Goal: Transaction & Acquisition: Purchase product/service

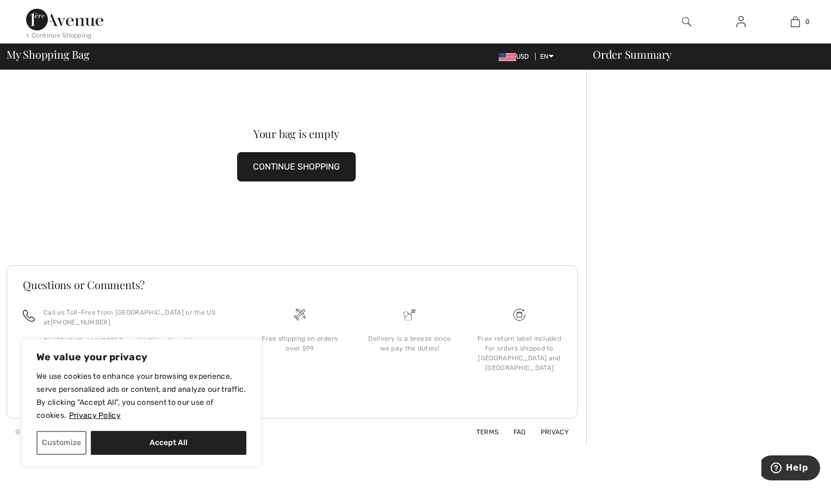
click at [291, 169] on button "CONTINUE SHOPPING" at bounding box center [296, 166] width 119 height 29
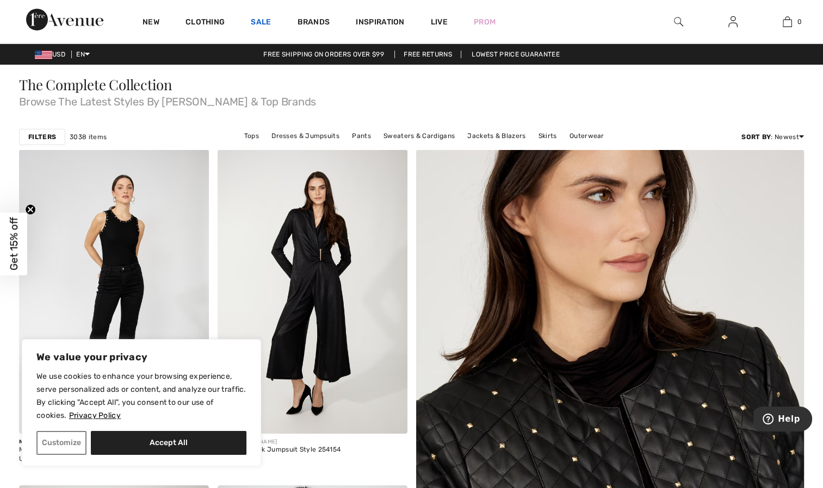
click at [259, 27] on link "Sale" at bounding box center [261, 22] width 20 height 11
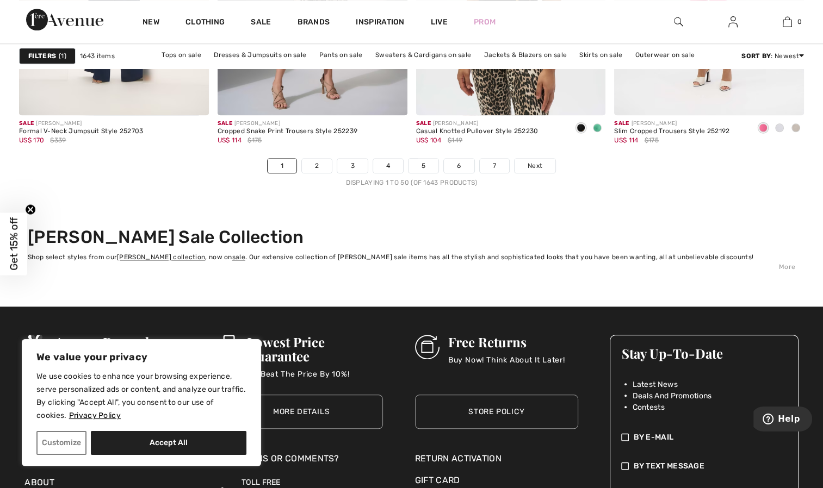
scroll to position [5174, 0]
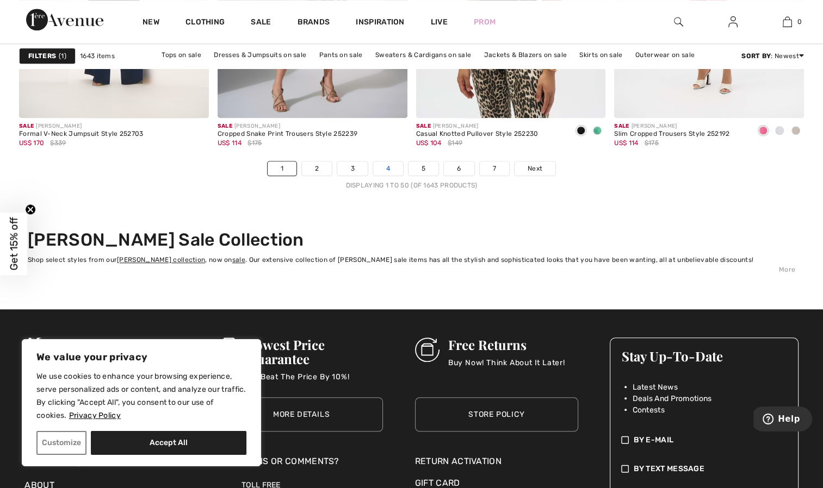
click at [387, 169] on link "4" at bounding box center [388, 168] width 30 height 14
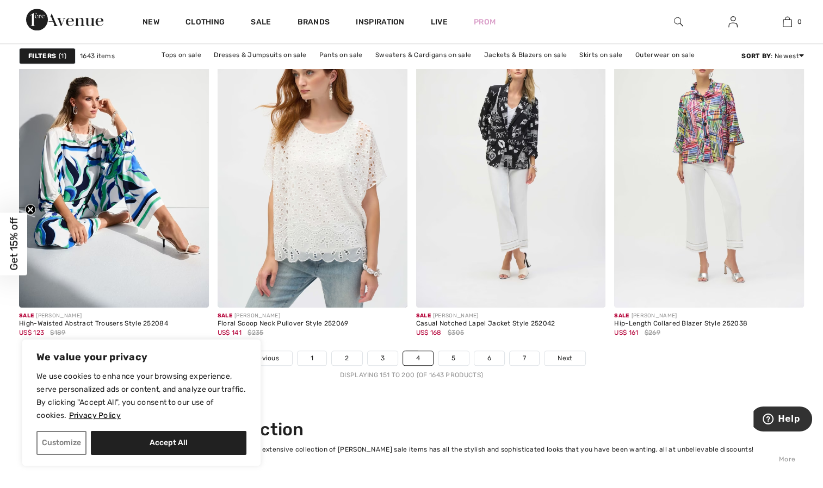
scroll to position [4985, 0]
click at [448, 358] on link "5" at bounding box center [453, 358] width 30 height 14
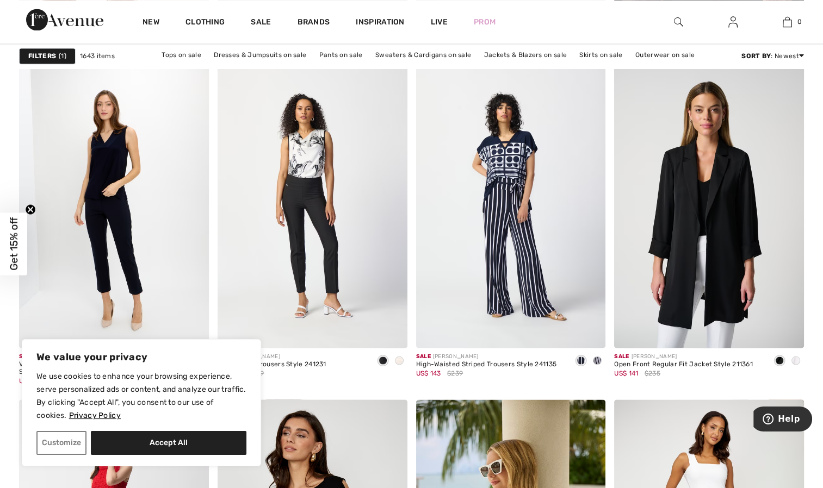
scroll to position [1996, 0]
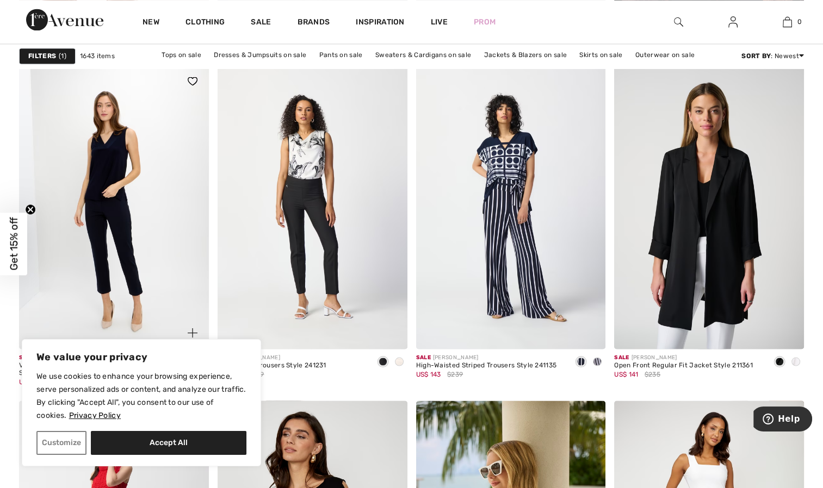
click at [121, 221] on img at bounding box center [114, 207] width 190 height 284
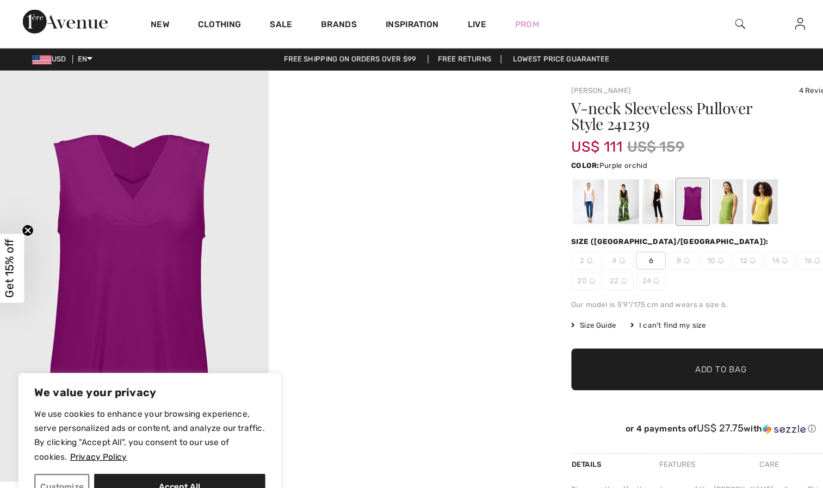
scroll to position [1, 0]
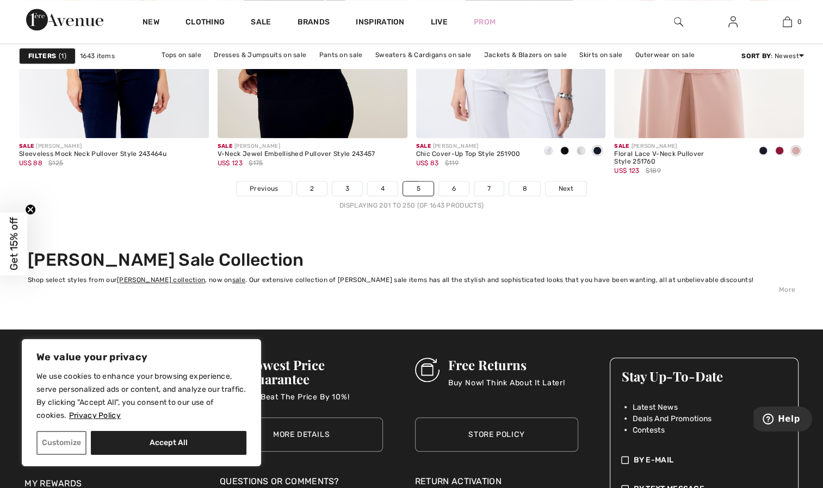
scroll to position [5169, 0]
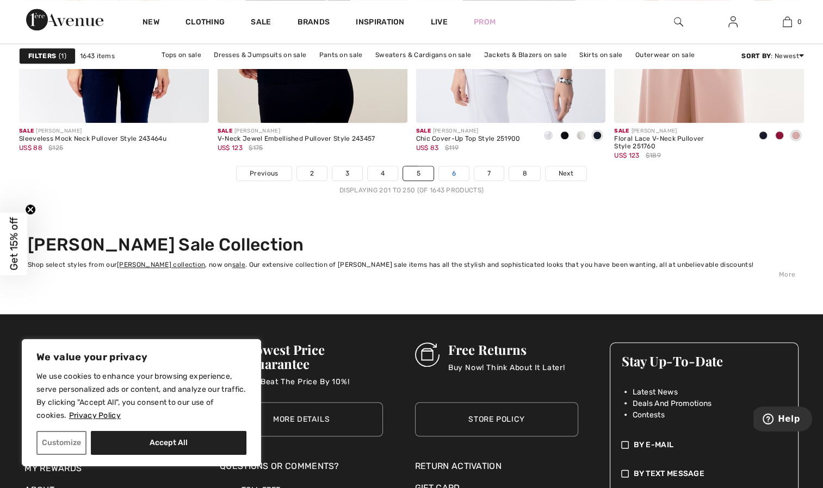
click at [455, 177] on link "6" at bounding box center [454, 173] width 30 height 14
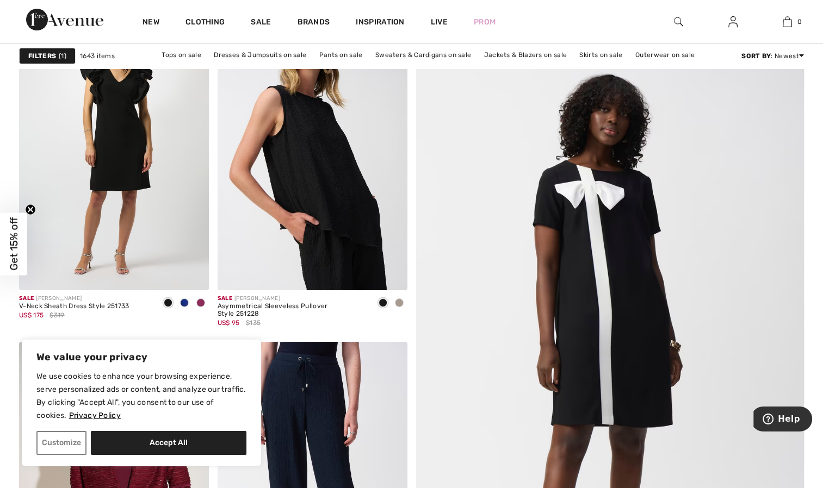
scroll to position [171, 0]
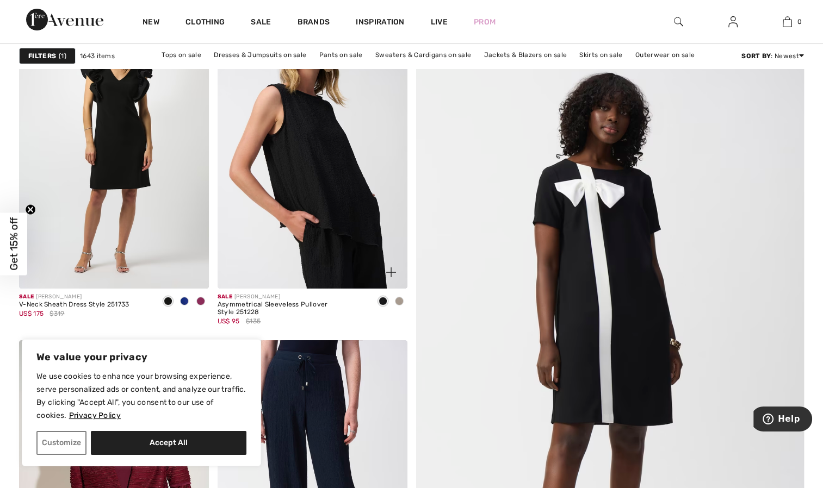
click at [307, 183] on img at bounding box center [312, 146] width 190 height 284
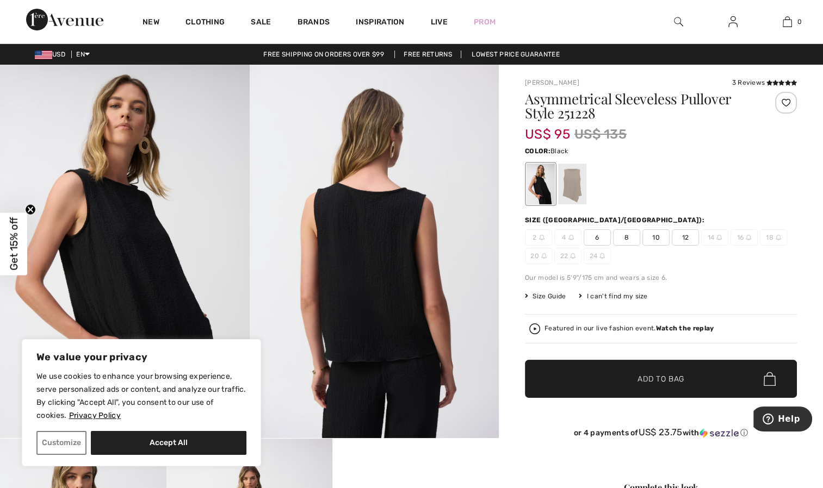
click at [581, 183] on div at bounding box center [572, 184] width 28 height 41
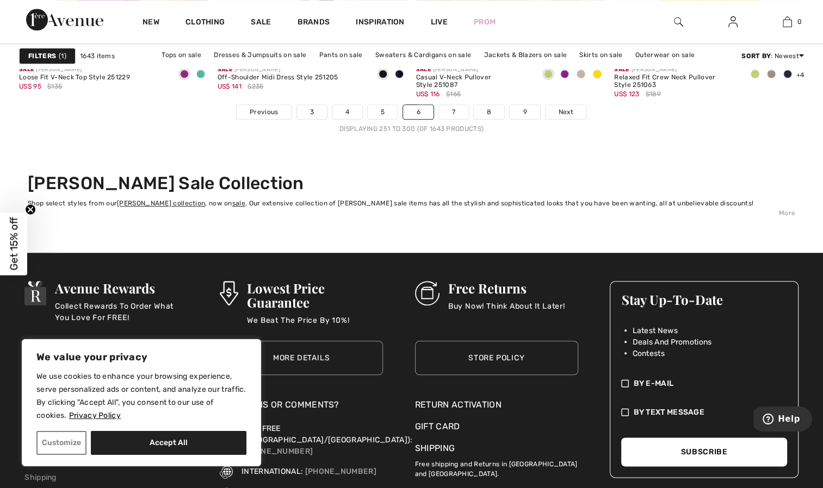
scroll to position [5232, 0]
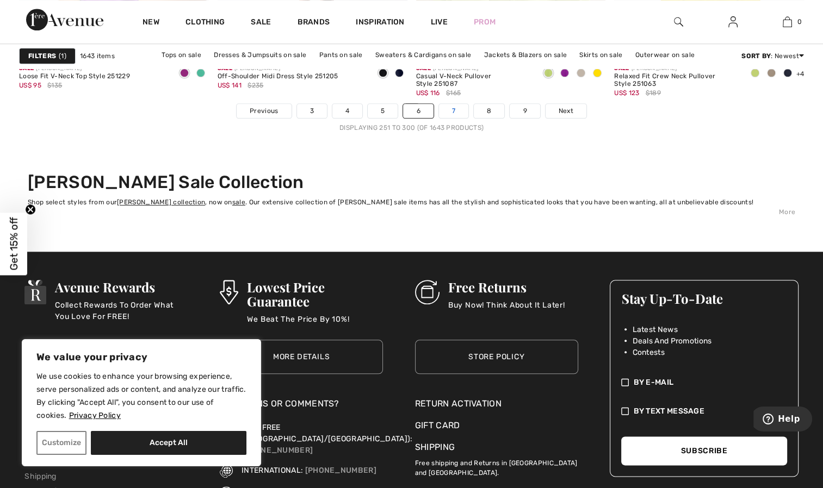
click at [439, 110] on link "7" at bounding box center [453, 111] width 29 height 14
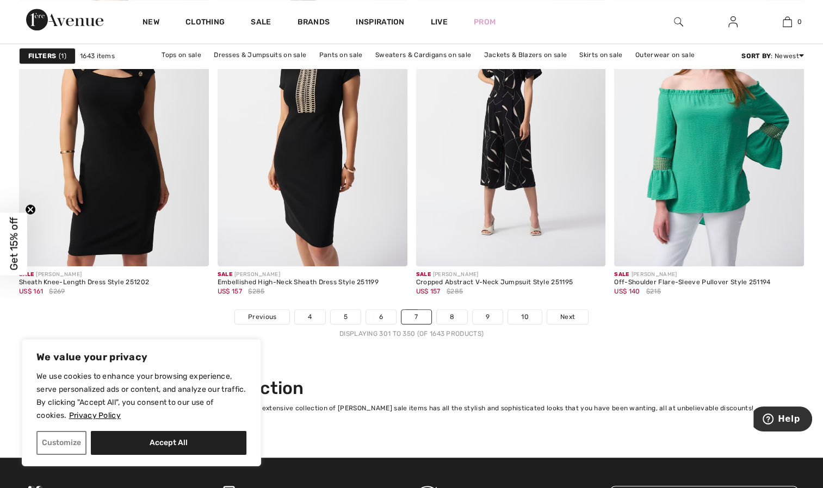
scroll to position [5035, 0]
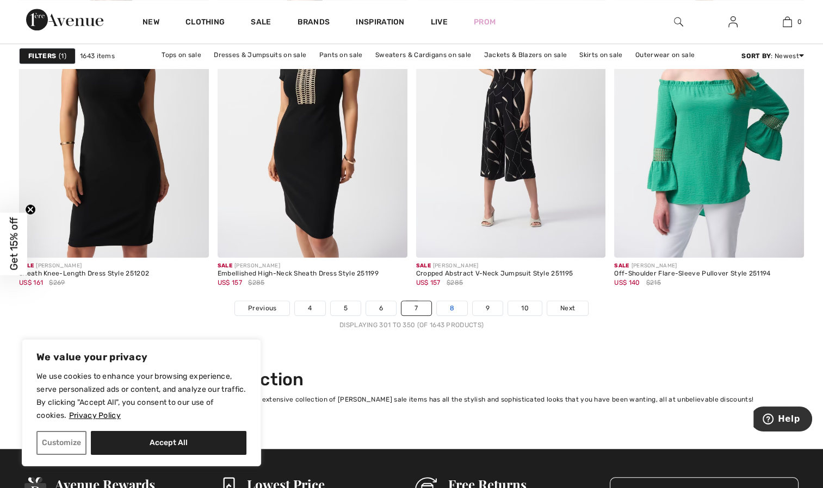
click at [450, 311] on link "8" at bounding box center [452, 308] width 30 height 14
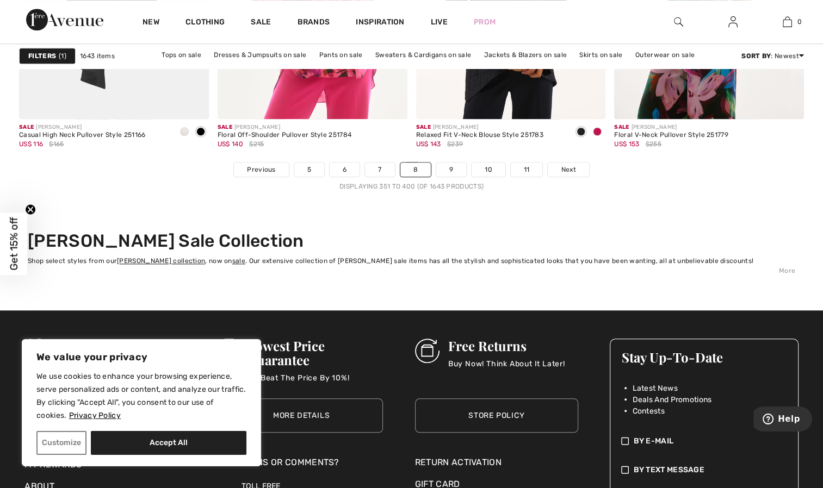
scroll to position [5175, 0]
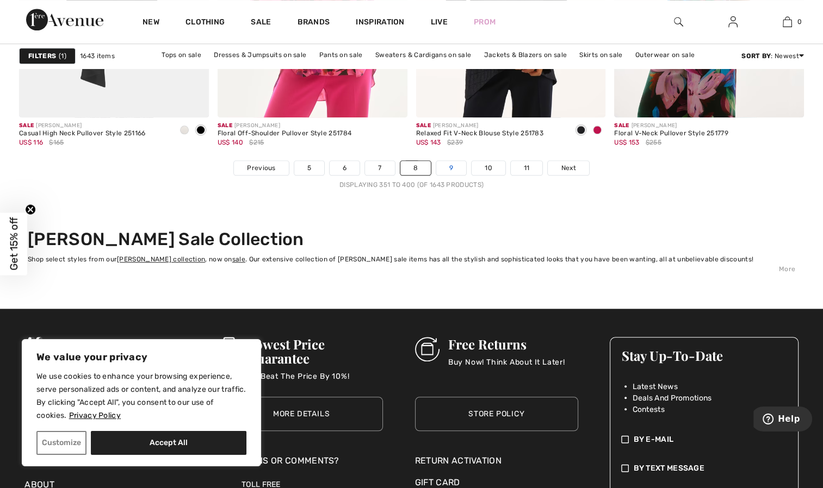
click at [448, 172] on link "9" at bounding box center [451, 168] width 30 height 14
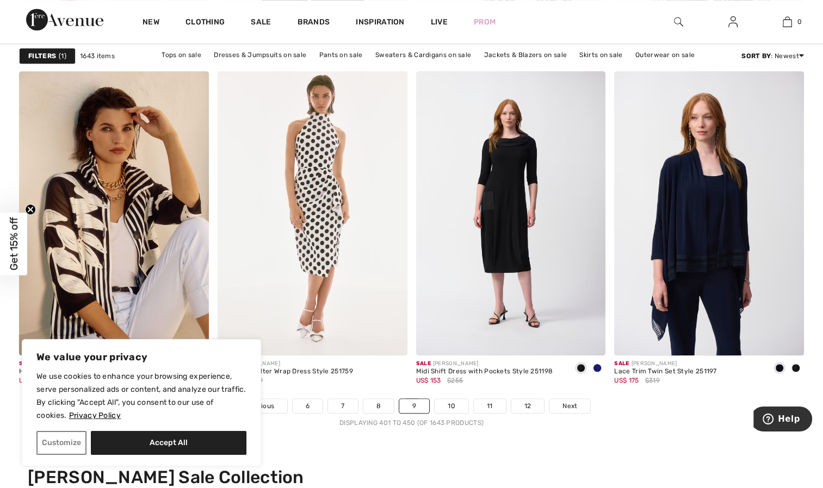
scroll to position [4937, 0]
click at [450, 405] on link "10" at bounding box center [451, 406] width 34 height 14
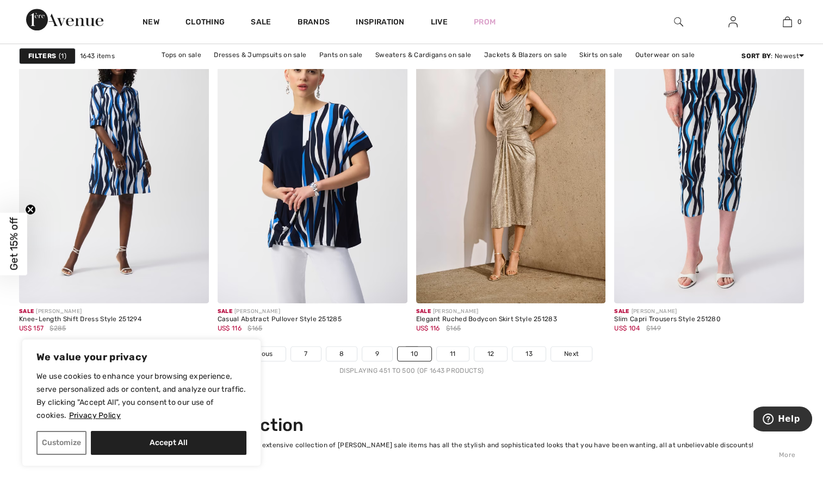
scroll to position [4990, 0]
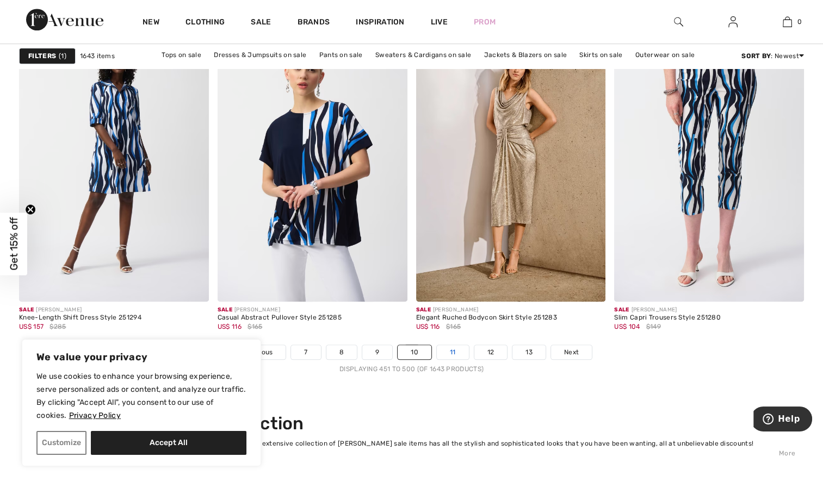
click at [452, 355] on link "11" at bounding box center [453, 352] width 32 height 14
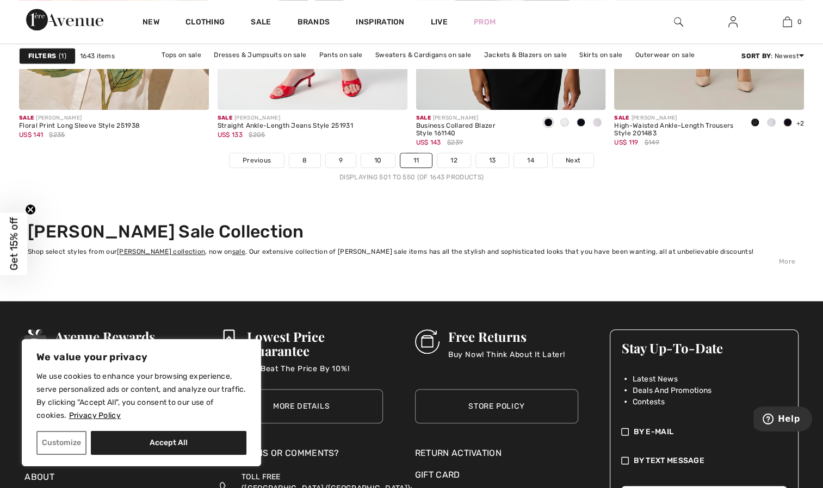
scroll to position [5185, 0]
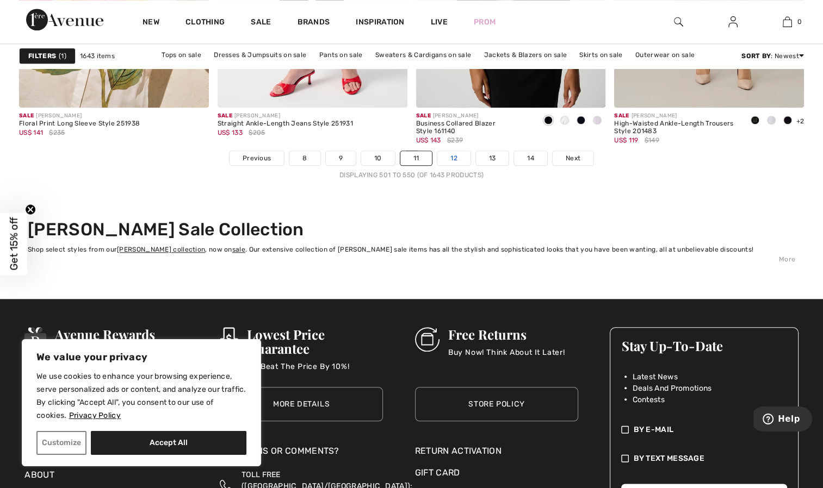
click at [448, 160] on link "12" at bounding box center [453, 158] width 33 height 14
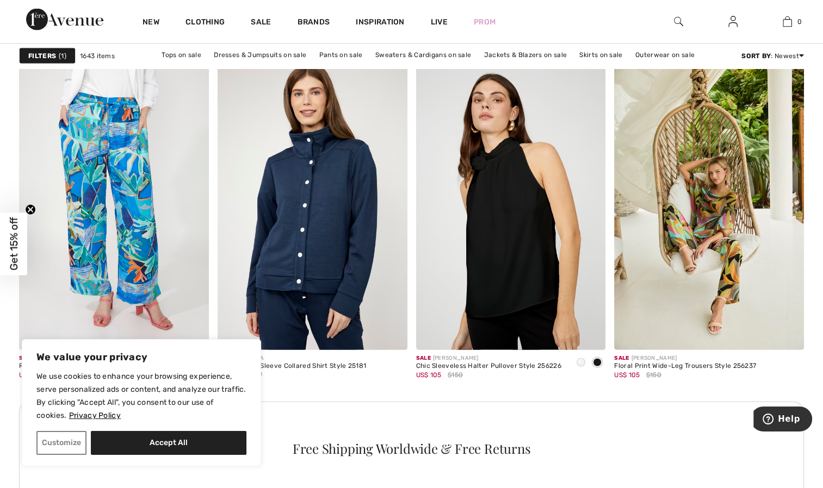
scroll to position [2329, 0]
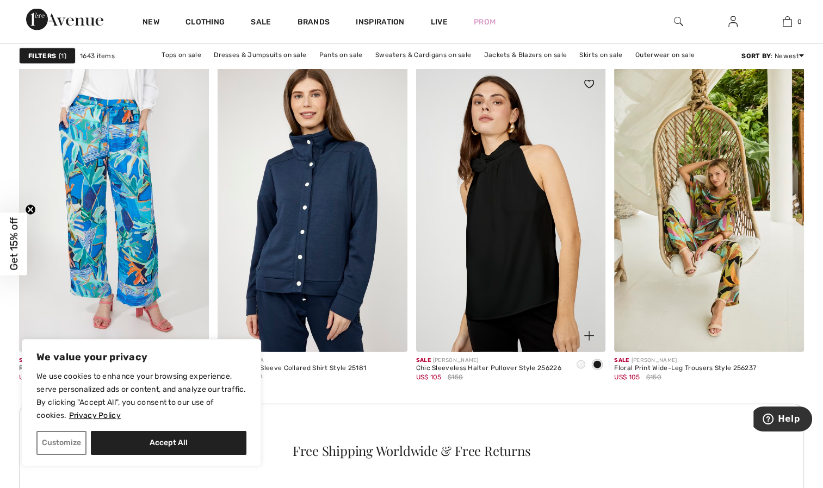
click at [496, 229] on img at bounding box center [511, 210] width 190 height 284
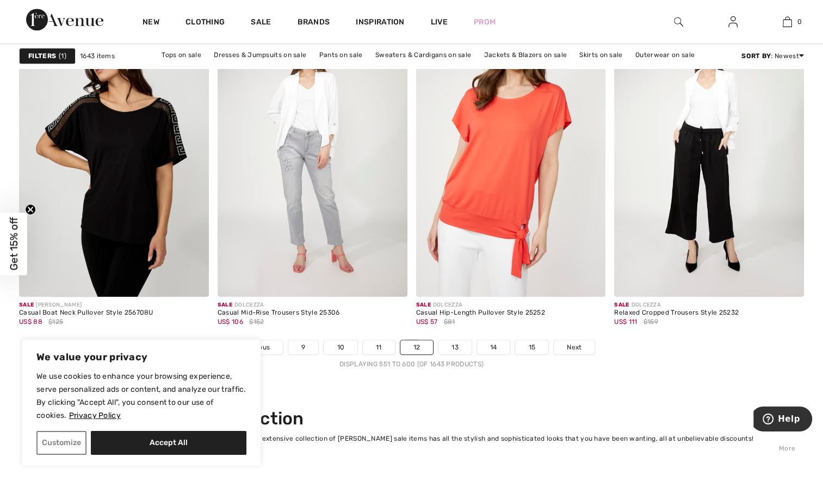
scroll to position [4998, 0]
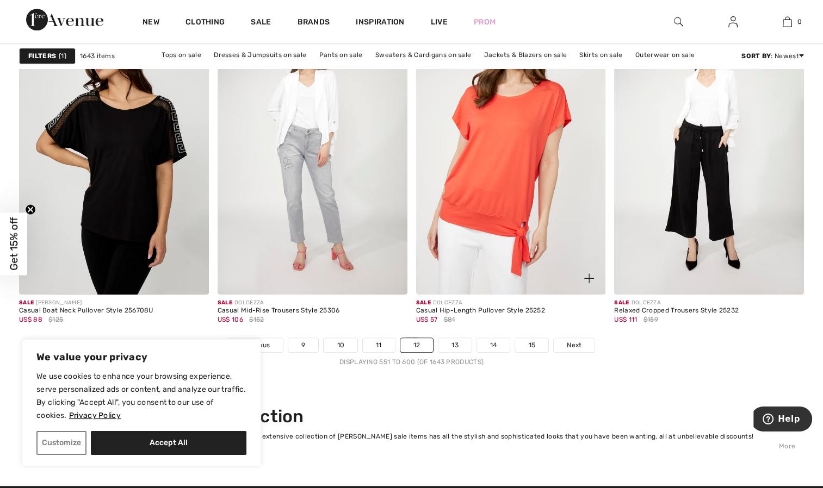
click at [496, 187] on img at bounding box center [511, 152] width 190 height 284
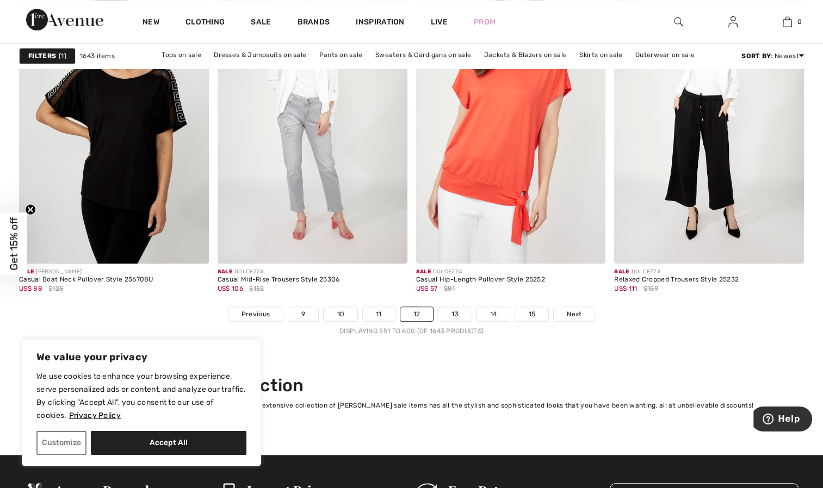
scroll to position [5030, 0]
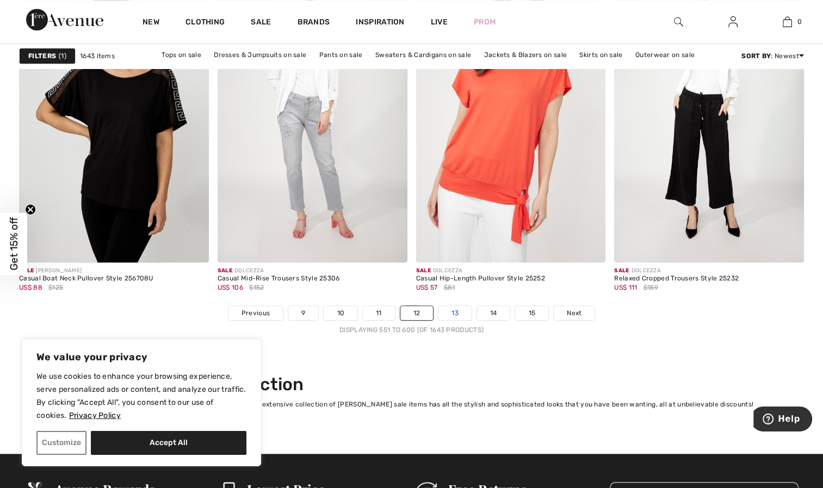
click at [450, 314] on link "13" at bounding box center [454, 313] width 33 height 14
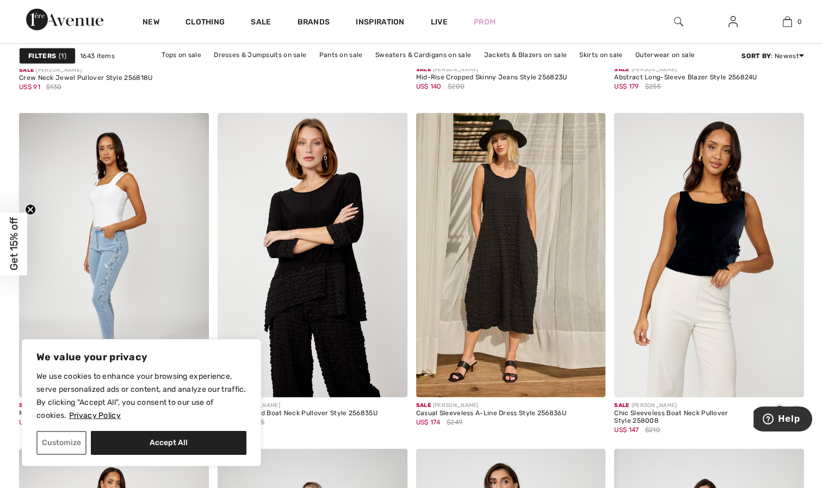
scroll to position [3425, 0]
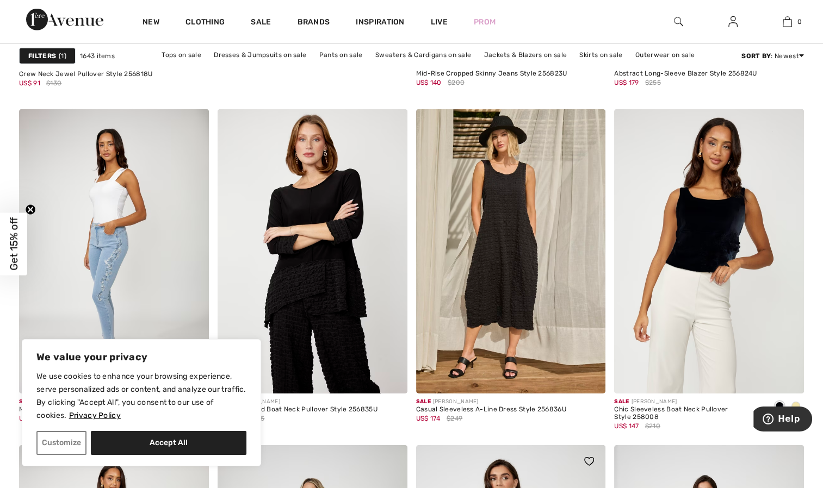
click at [592, 446] on div at bounding box center [582, 467] width 45 height 45
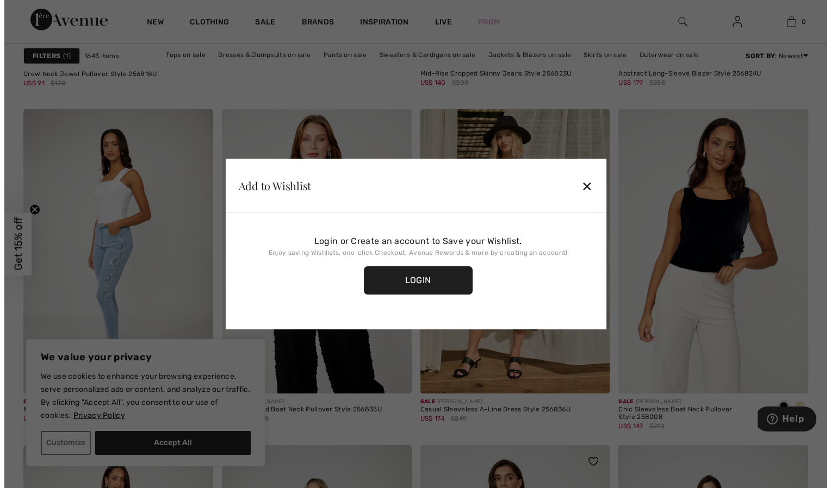
scroll to position [3506, 0]
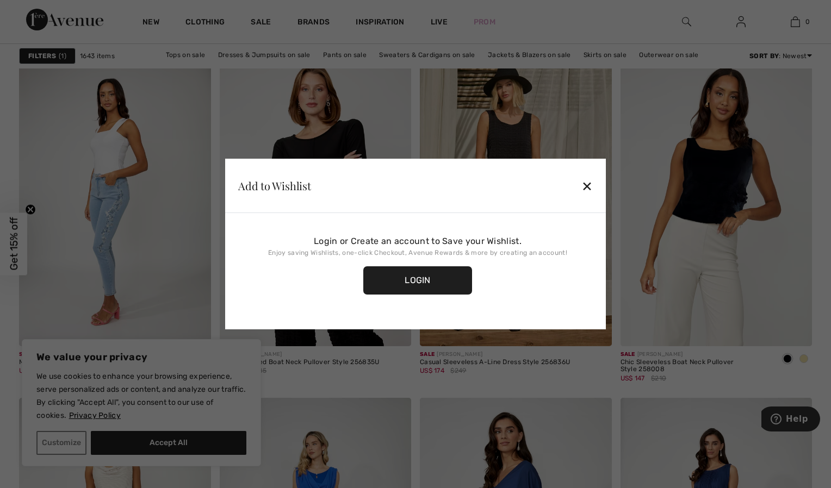
click at [599, 181] on div "Add to Wishlist ✕" at bounding box center [415, 186] width 381 height 54
click at [586, 189] on div "✕" at bounding box center [586, 186] width 11 height 23
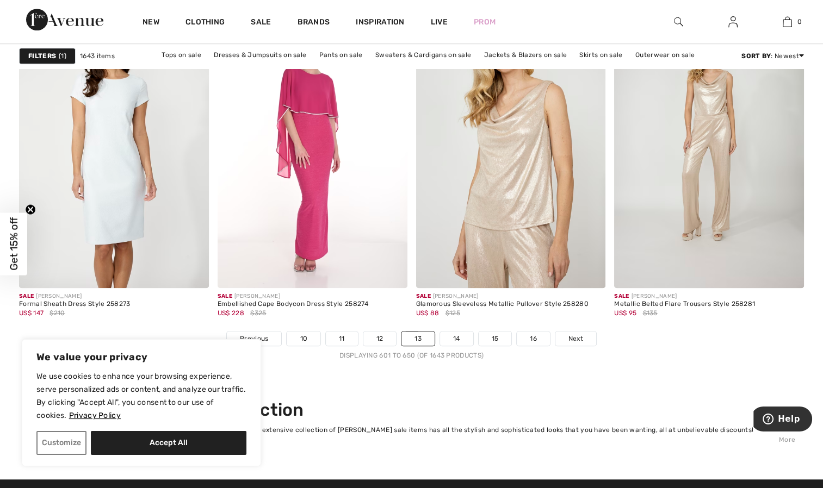
scroll to position [5006, 0]
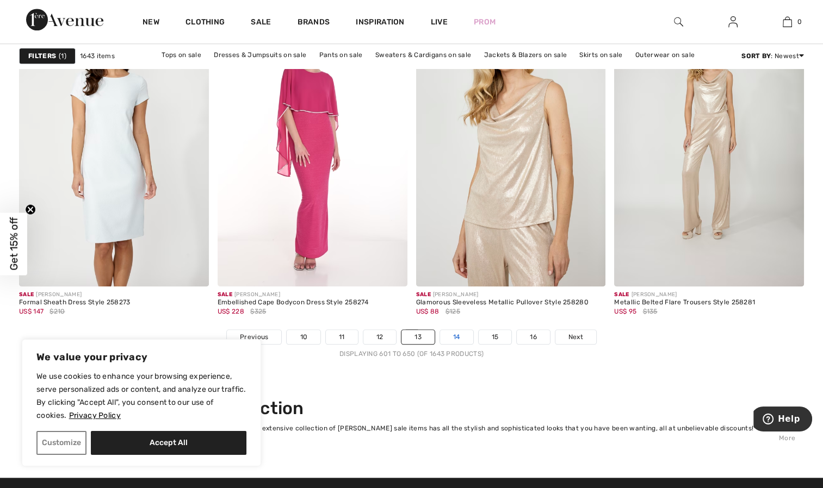
click at [458, 339] on link "14" at bounding box center [456, 337] width 33 height 14
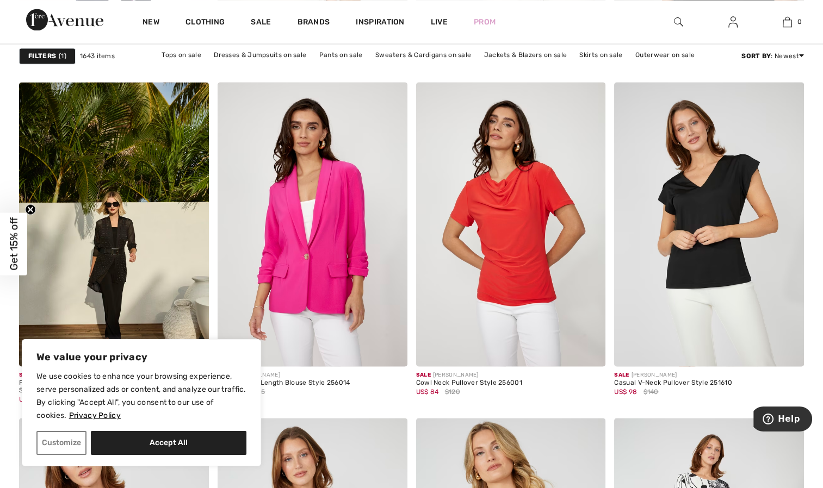
scroll to position [1978, 0]
click at [511, 266] on img at bounding box center [511, 225] width 190 height 284
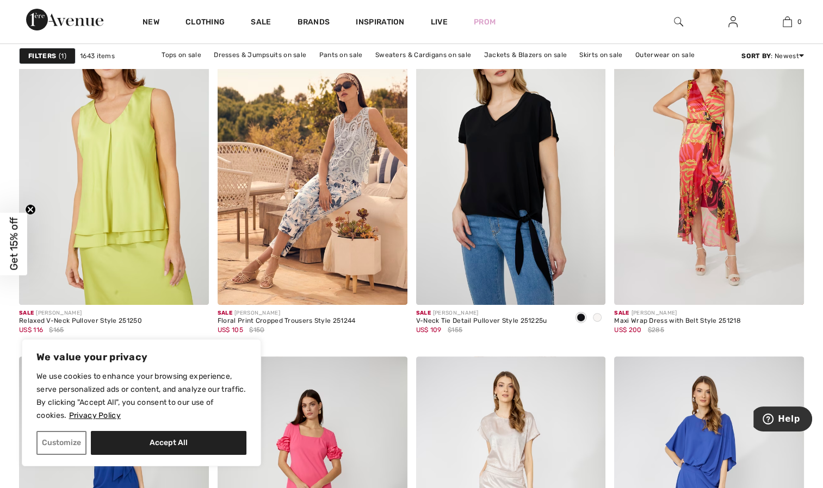
scroll to position [4340, 0]
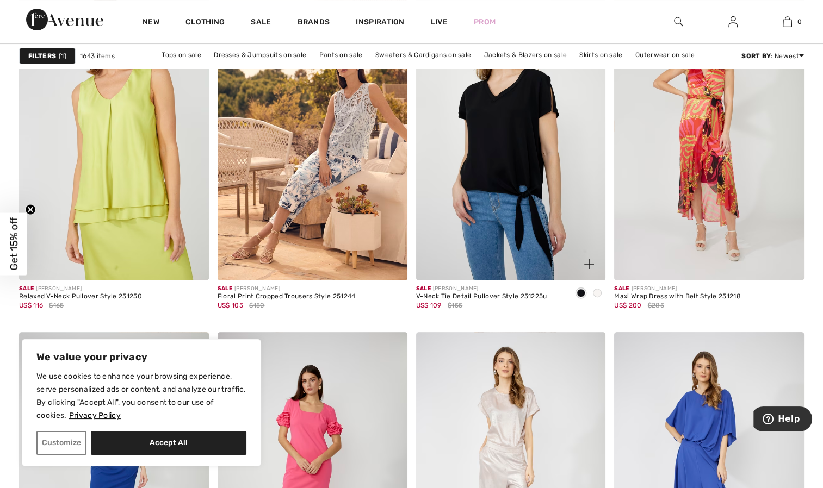
click at [507, 209] on img at bounding box center [511, 138] width 190 height 284
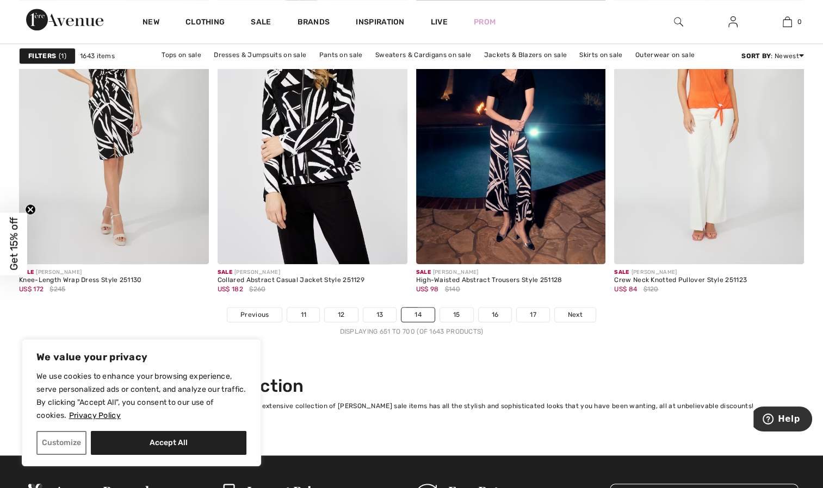
scroll to position [5030, 0]
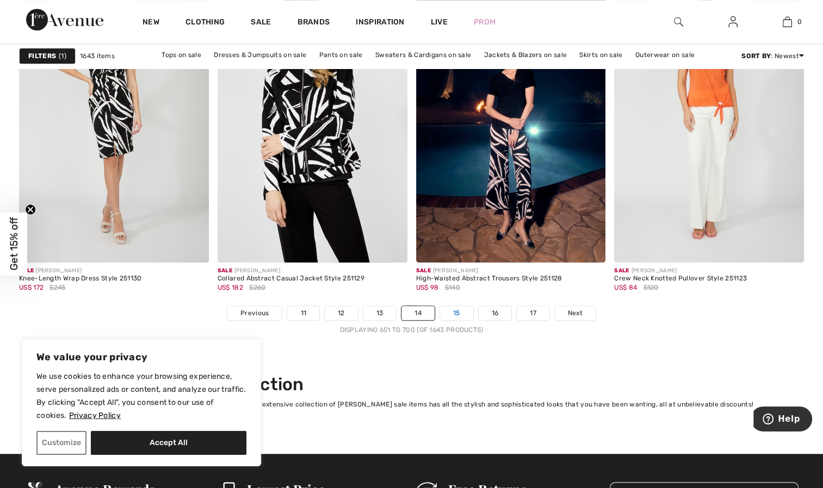
click at [459, 315] on link "15" at bounding box center [456, 313] width 33 height 14
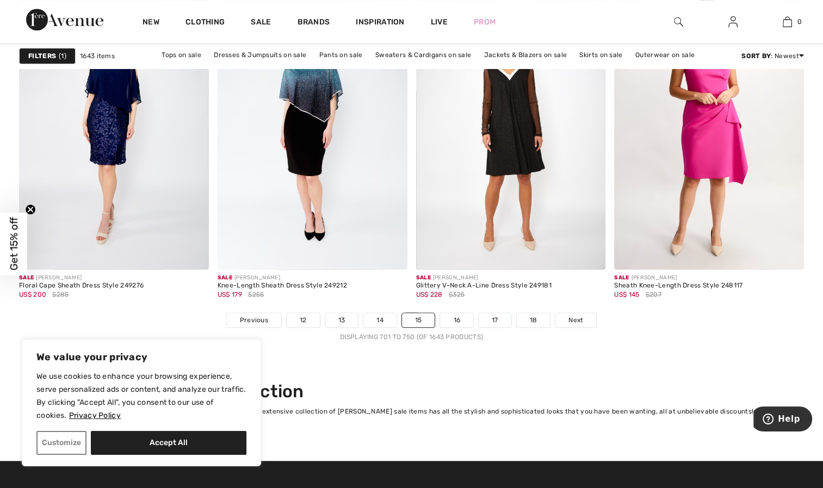
scroll to position [5024, 0]
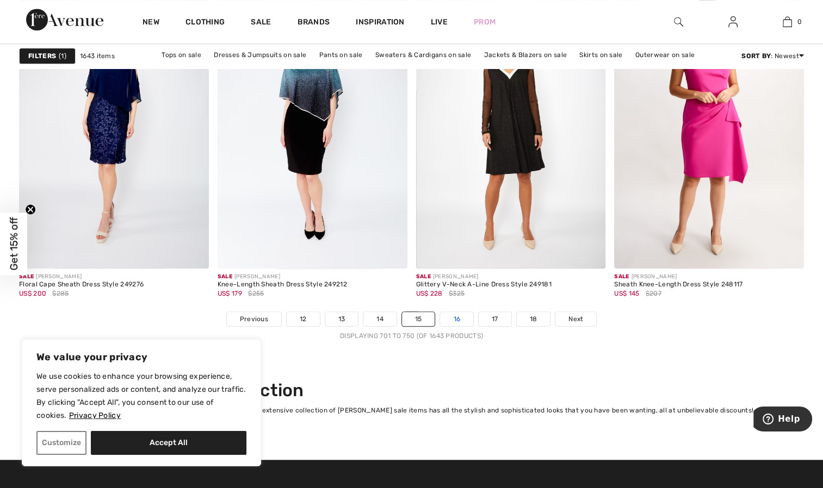
click at [454, 320] on link "16" at bounding box center [456, 319] width 33 height 14
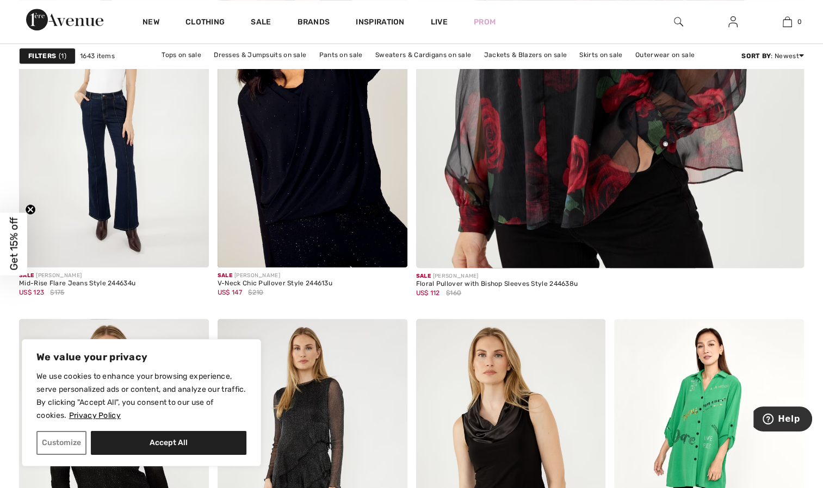
scroll to position [528, 0]
click at [328, 196] on img at bounding box center [312, 125] width 190 height 284
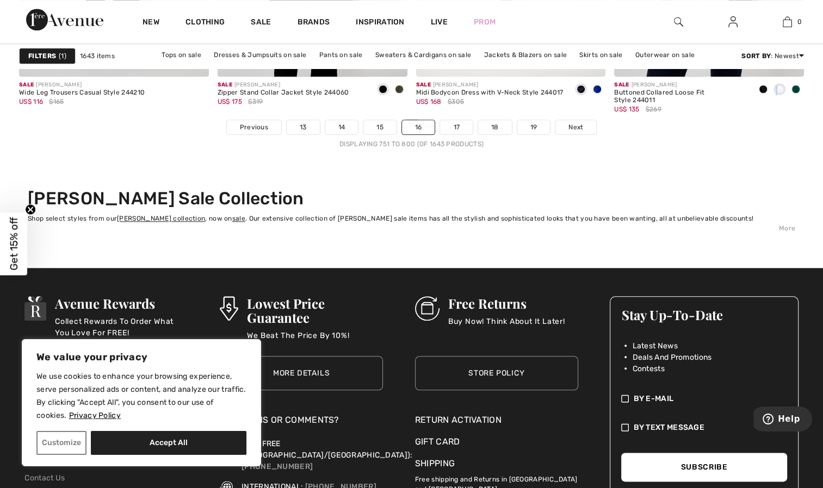
scroll to position [5215, 0]
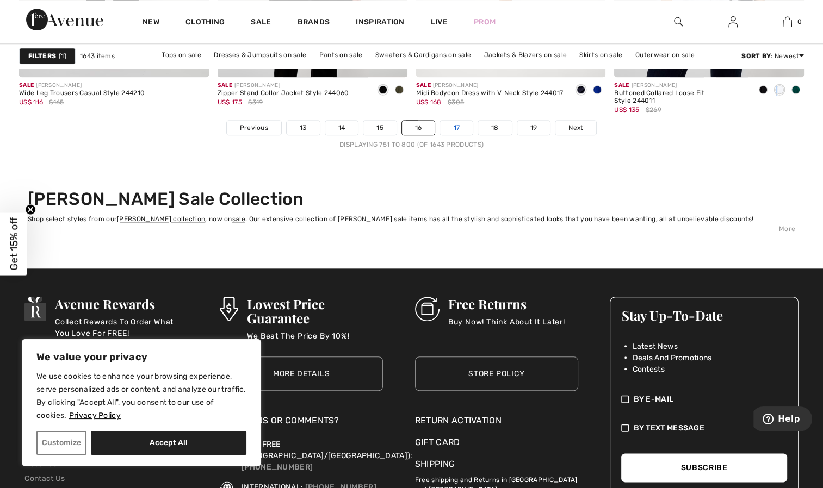
click at [450, 133] on link "17" at bounding box center [456, 128] width 33 height 14
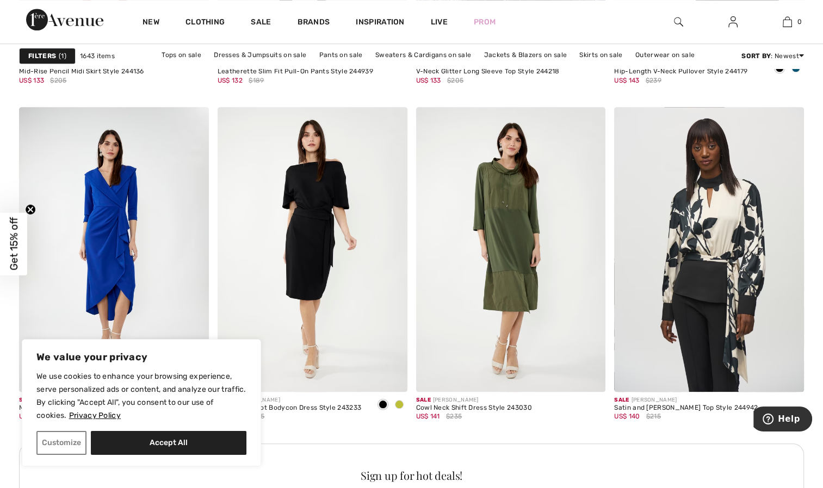
scroll to position [1079, 0]
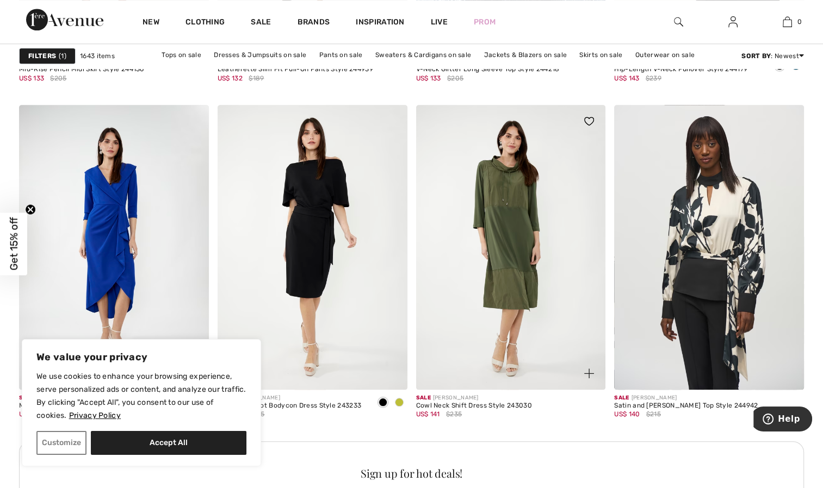
click at [505, 254] on img at bounding box center [511, 247] width 190 height 284
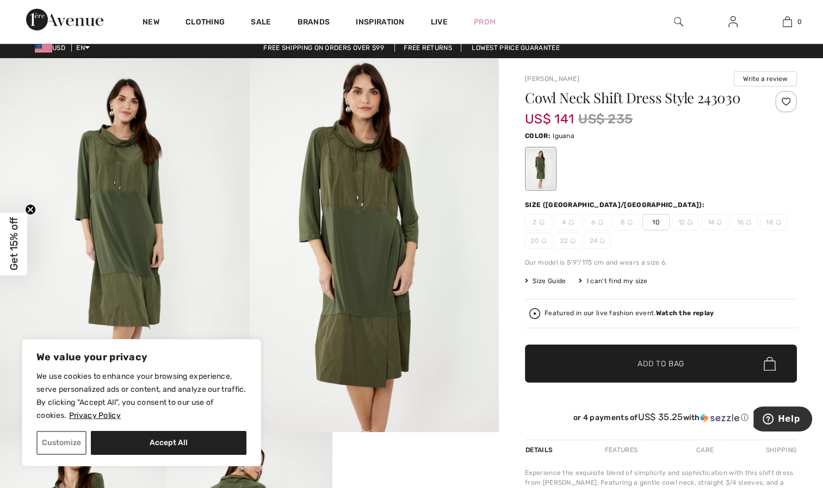
scroll to position [5, 0]
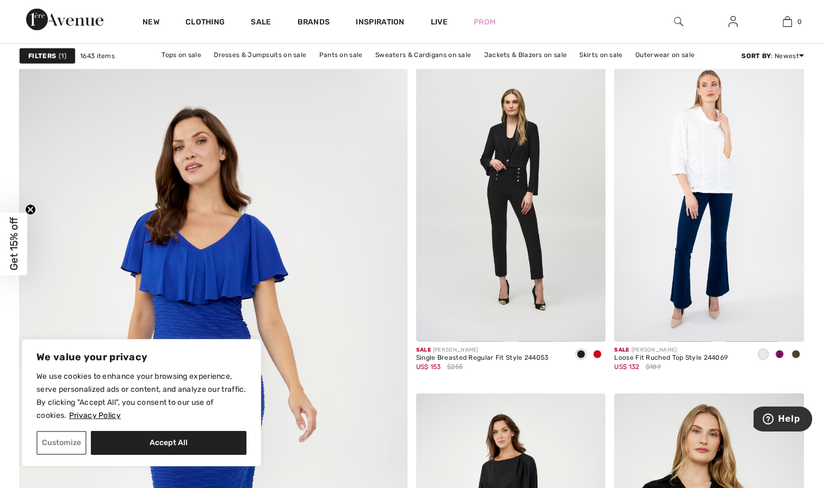
scroll to position [2804, 0]
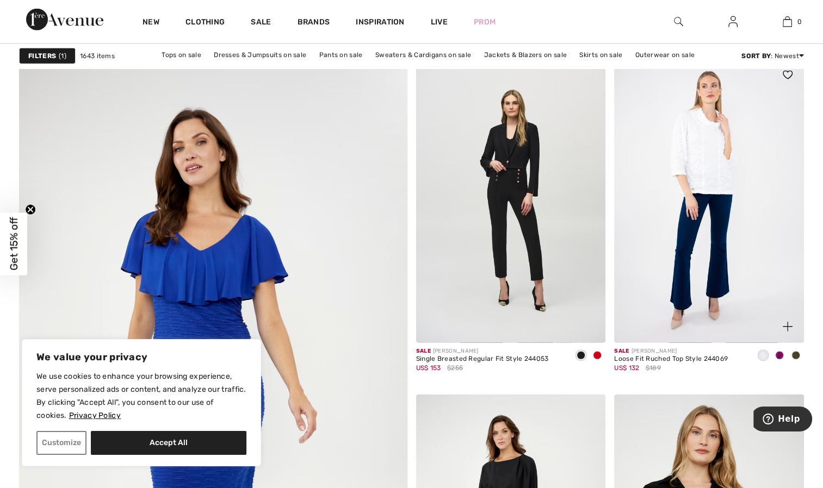
click at [705, 223] on img at bounding box center [709, 201] width 190 height 284
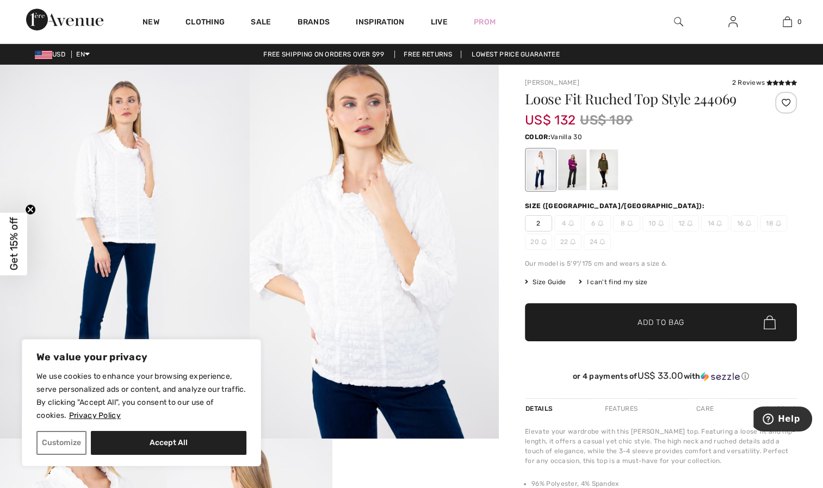
click at [570, 183] on div at bounding box center [572, 170] width 28 height 41
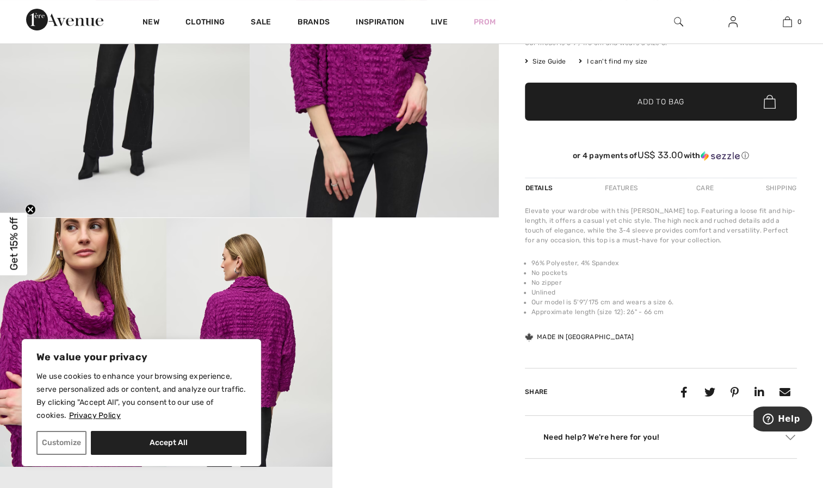
scroll to position [213, 0]
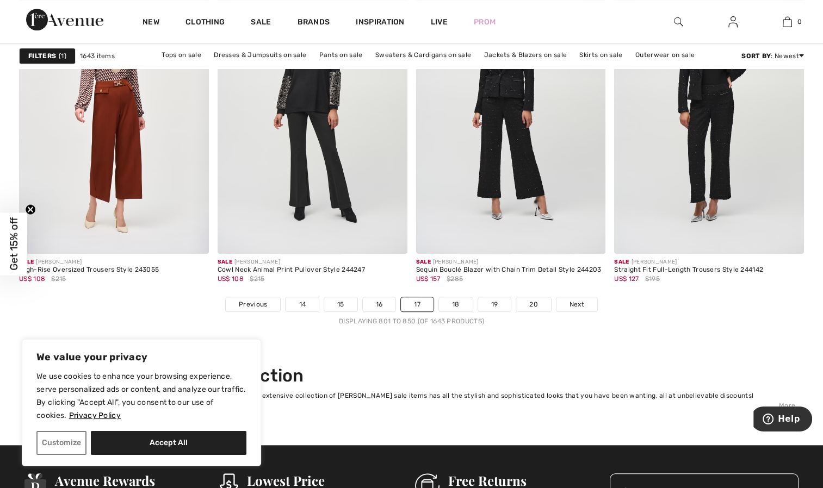
scroll to position [5042, 0]
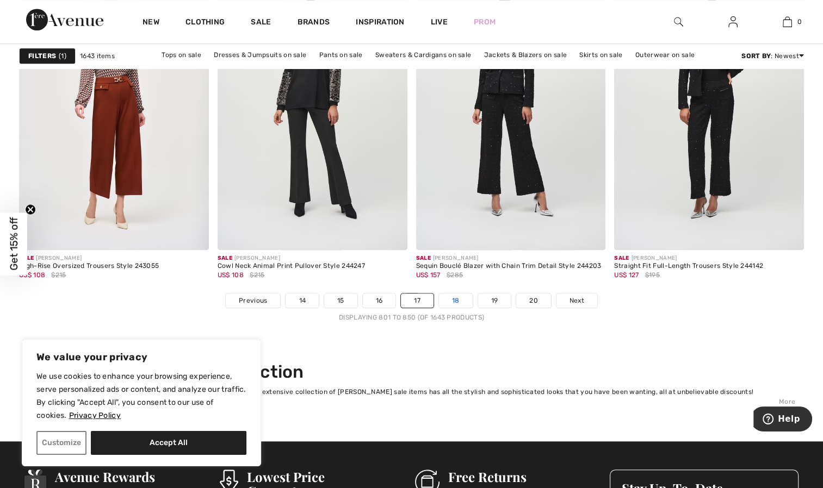
click at [454, 300] on link "18" at bounding box center [456, 301] width 34 height 14
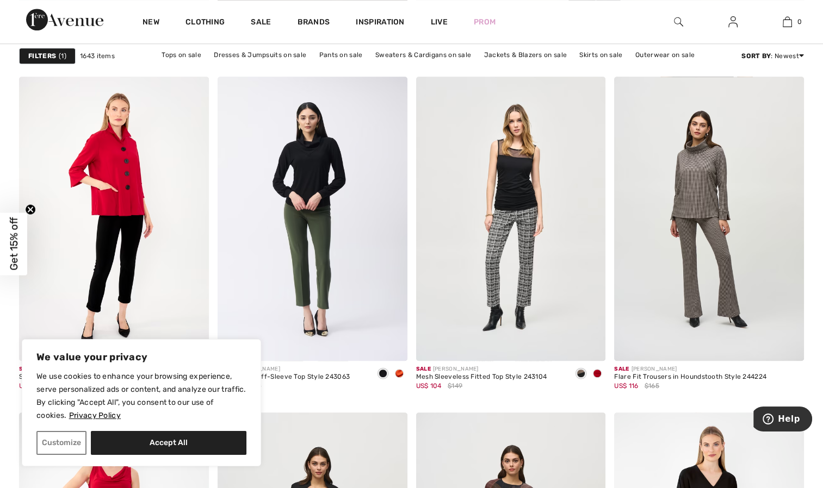
scroll to position [770, 0]
click at [147, 220] on img at bounding box center [114, 219] width 190 height 284
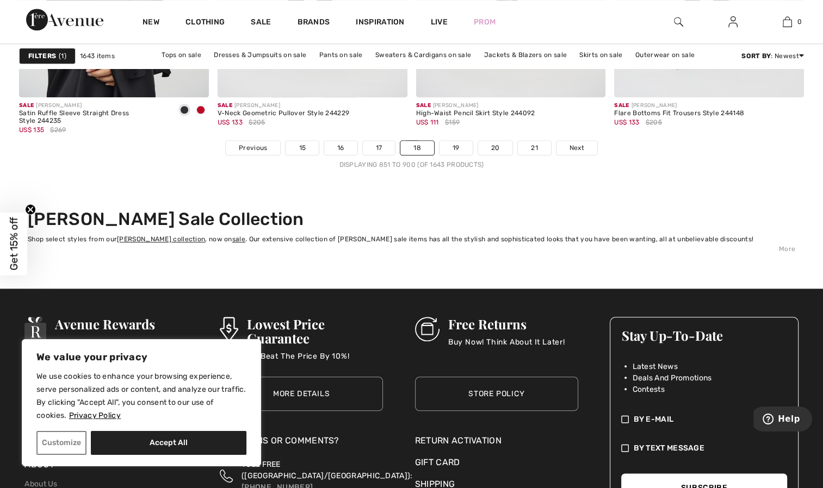
scroll to position [5209, 0]
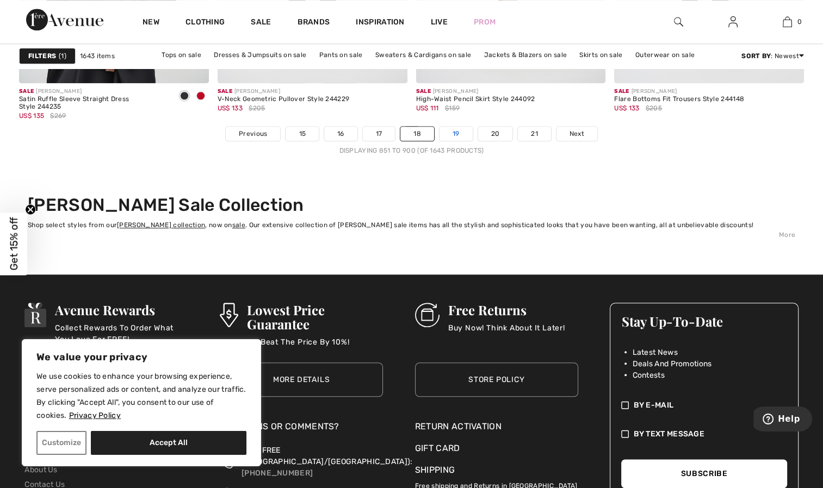
click at [458, 130] on link "19" at bounding box center [455, 134] width 33 height 14
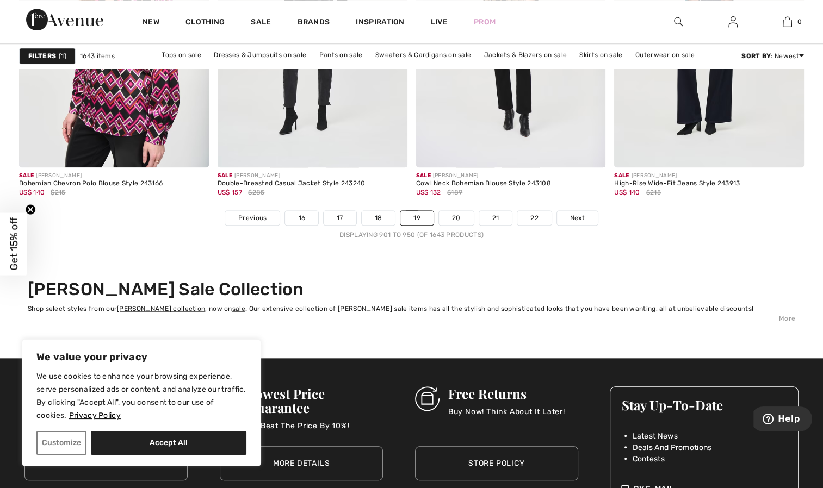
scroll to position [5148, 0]
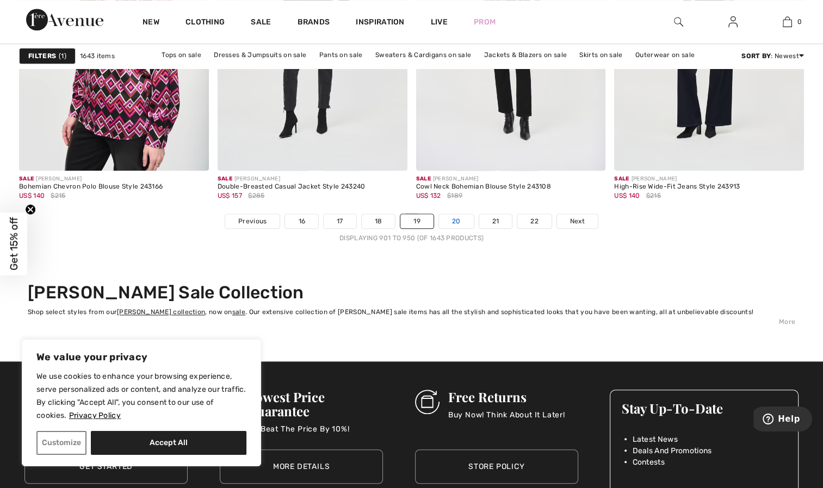
click at [461, 214] on link "20" at bounding box center [456, 221] width 35 height 14
click at [457, 214] on link "20" at bounding box center [456, 221] width 35 height 14
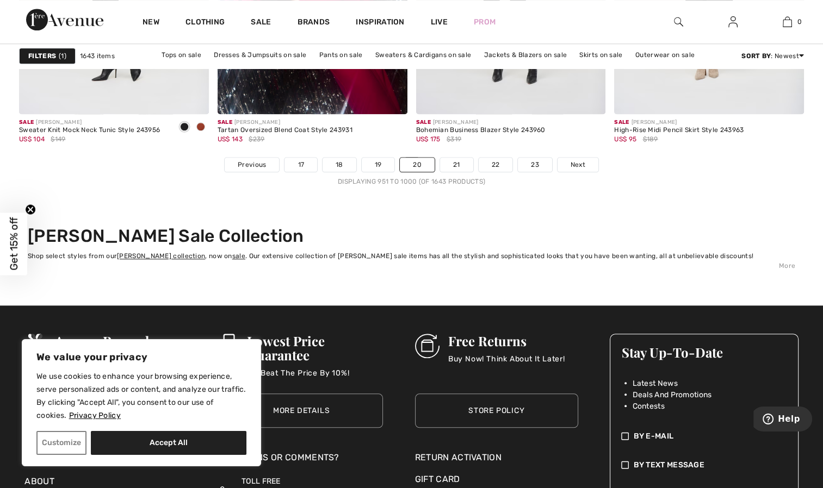
scroll to position [5202, 0]
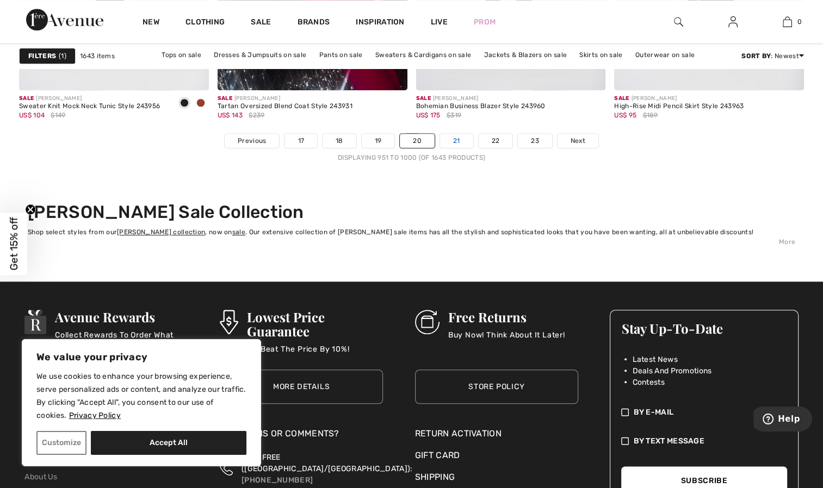
click at [458, 144] on link "21" at bounding box center [456, 141] width 33 height 14
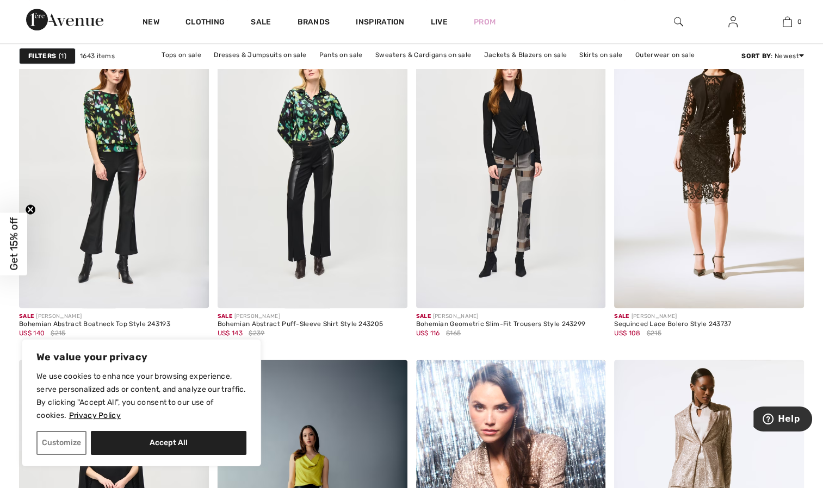
scroll to position [4647, 0]
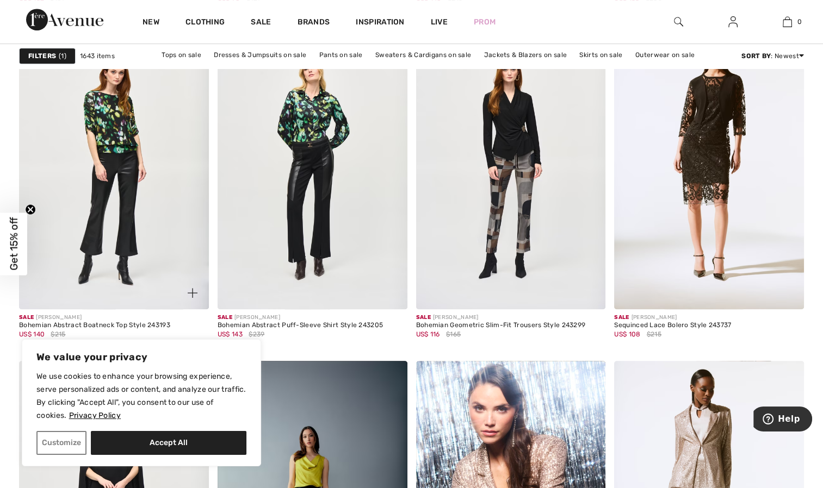
click at [117, 205] on img at bounding box center [114, 167] width 190 height 284
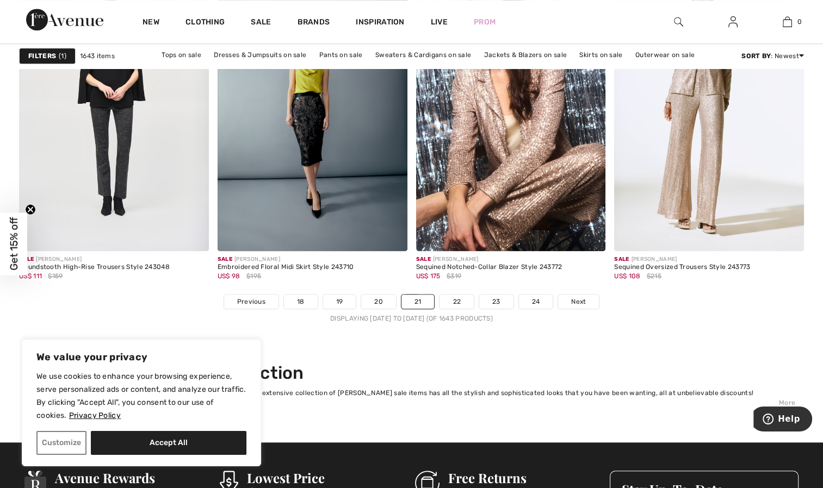
scroll to position [5042, 0]
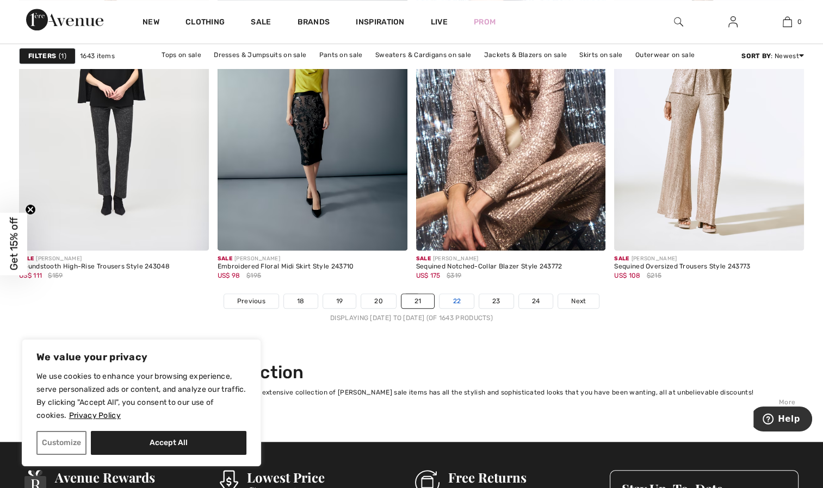
click at [454, 298] on link "22" at bounding box center [456, 301] width 34 height 14
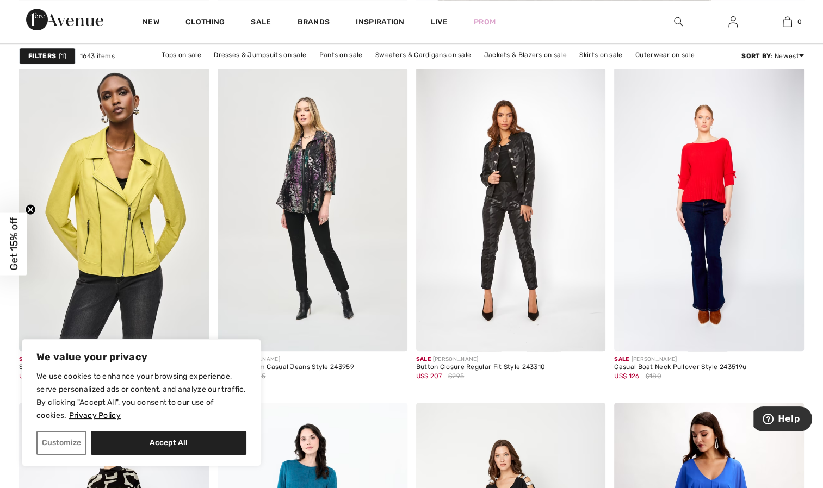
scroll to position [782, 0]
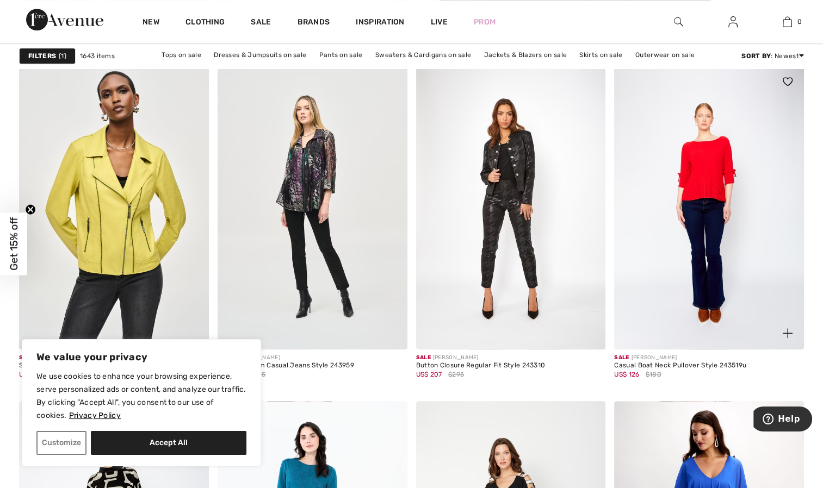
click at [715, 248] on img at bounding box center [709, 207] width 190 height 284
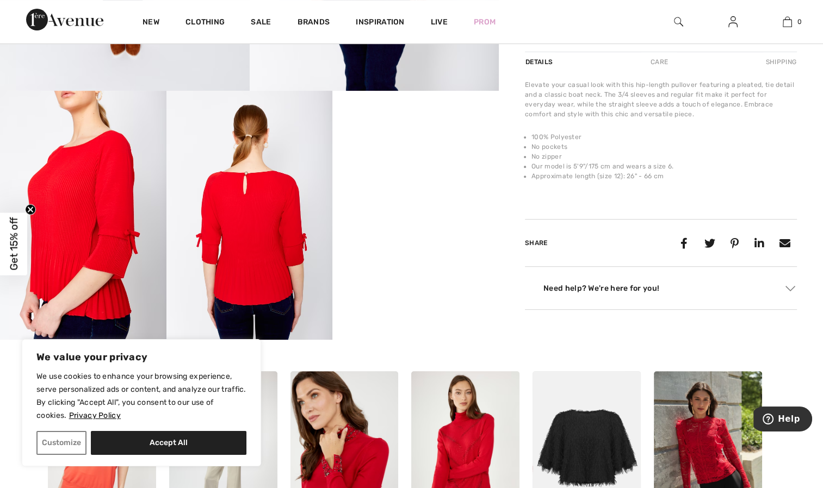
scroll to position [356, 0]
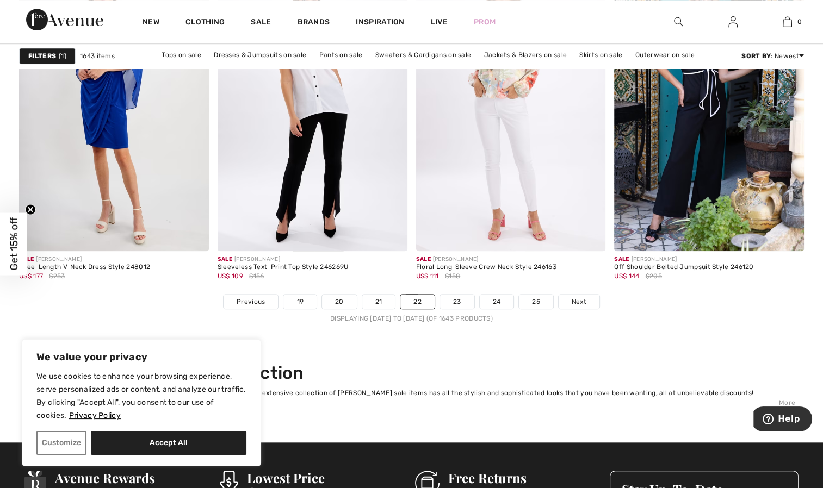
scroll to position [5041, 0]
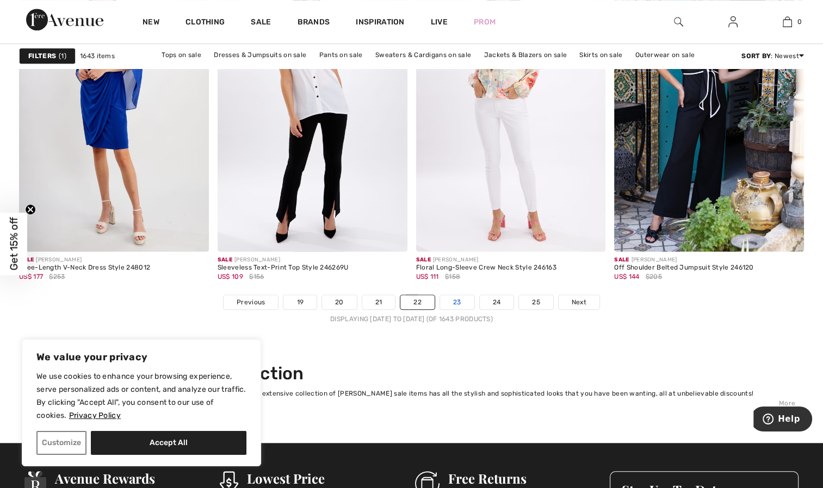
click at [459, 302] on link "23" at bounding box center [457, 302] width 34 height 14
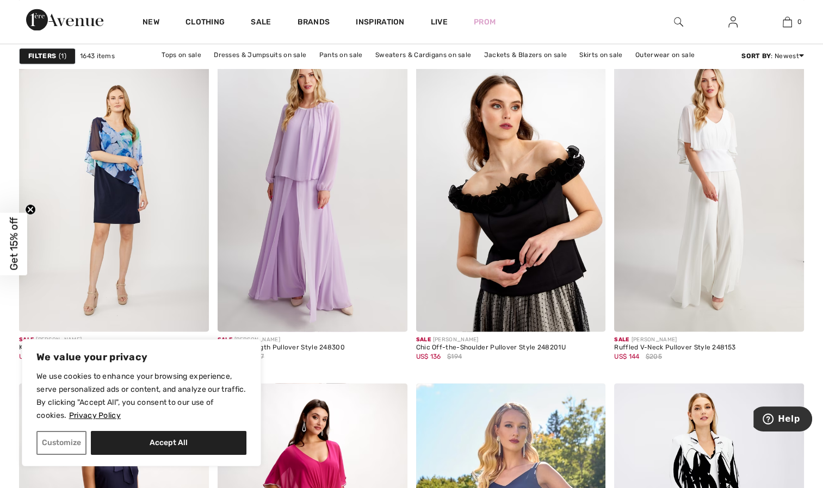
scroll to position [1678, 0]
click at [539, 249] on img at bounding box center [511, 189] width 190 height 284
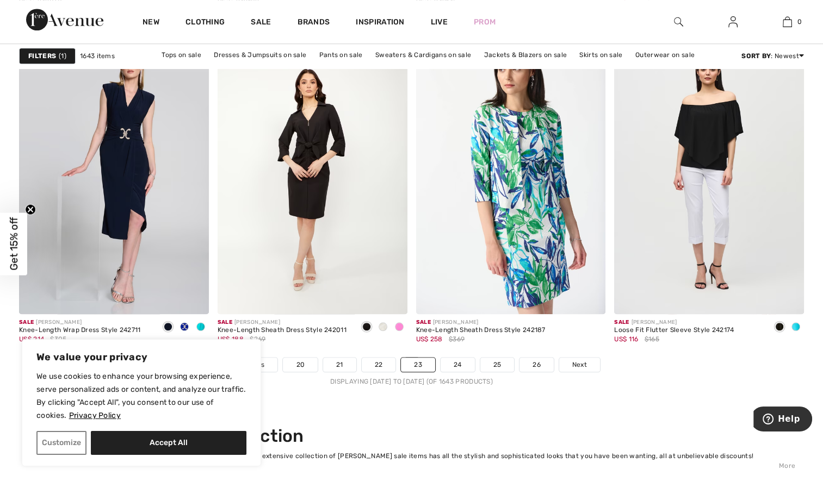
scroll to position [4982, 0]
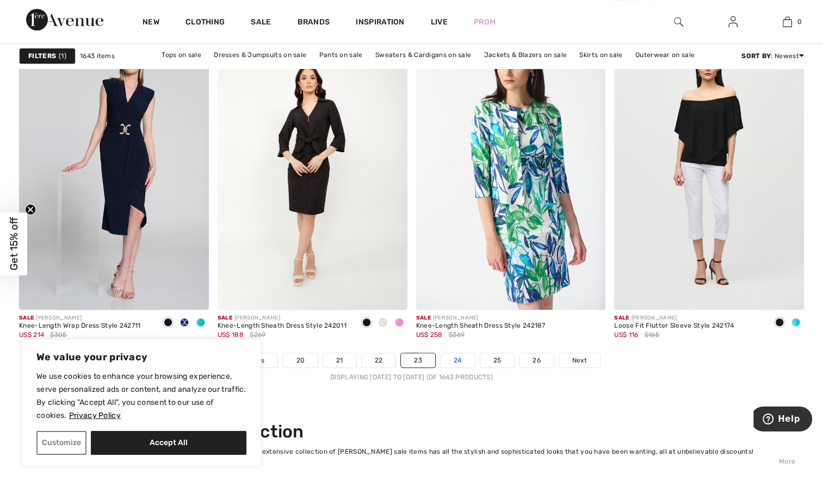
click at [464, 364] on link "24" at bounding box center [457, 360] width 34 height 14
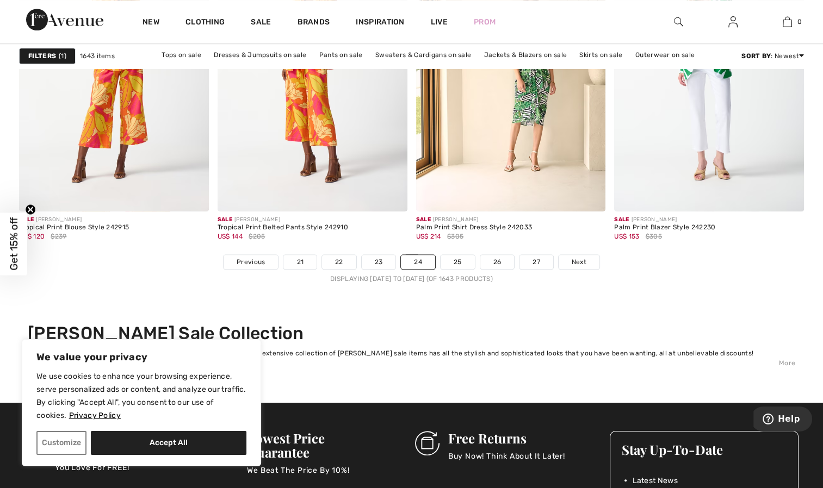
scroll to position [5081, 0]
click at [461, 264] on link "25" at bounding box center [457, 261] width 34 height 14
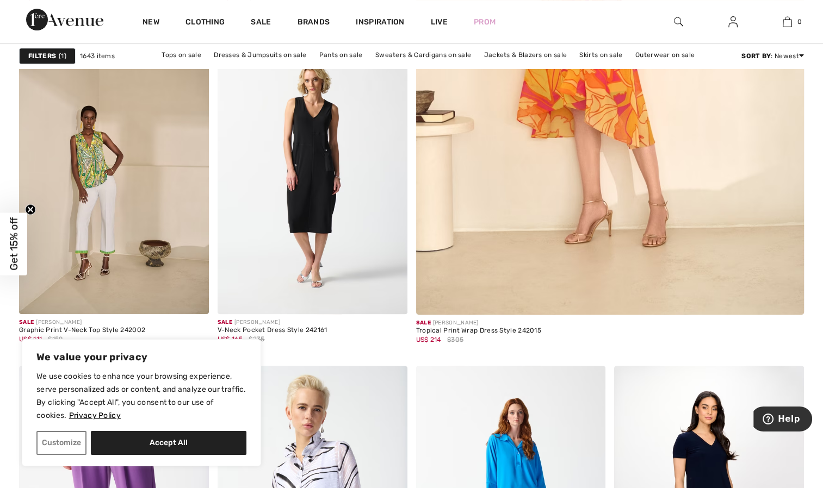
scroll to position [482, 0]
click at [333, 227] on img at bounding box center [312, 171] width 190 height 284
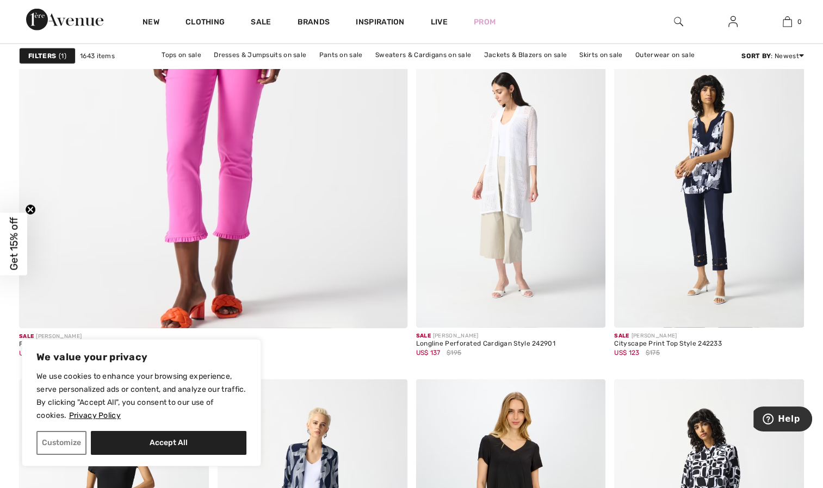
scroll to position [3138, 0]
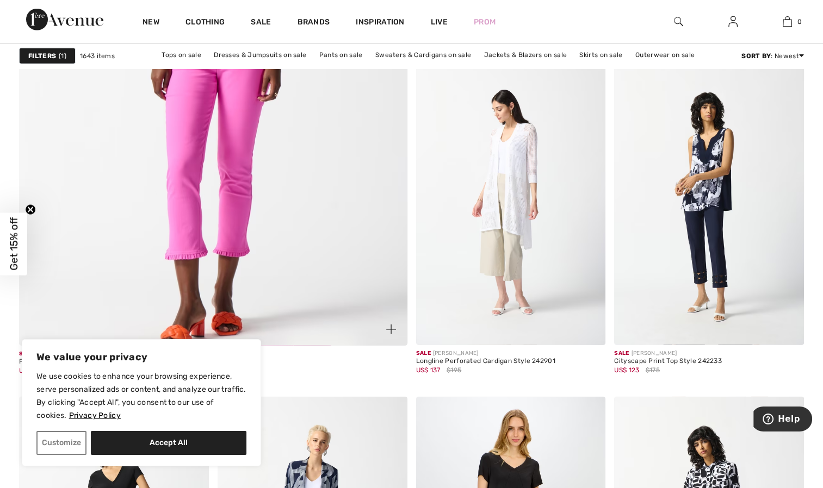
click at [231, 177] on img at bounding box center [212, 74] width 465 height 698
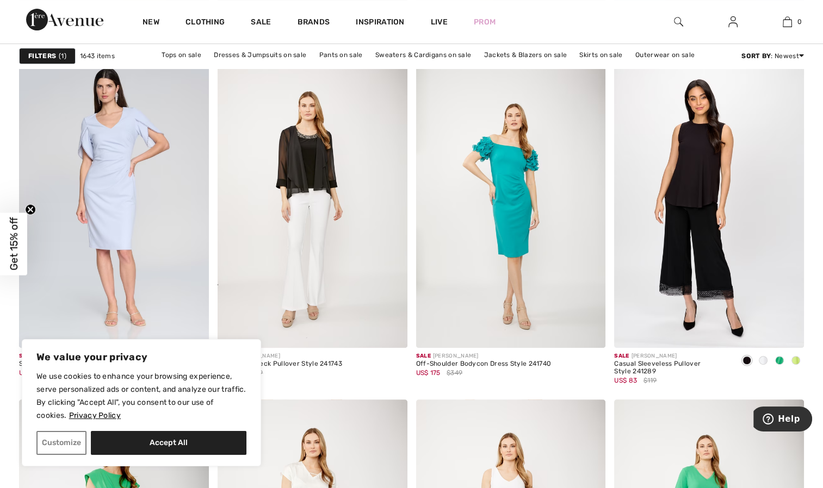
scroll to position [4608, 0]
click at [299, 198] on img at bounding box center [312, 206] width 190 height 284
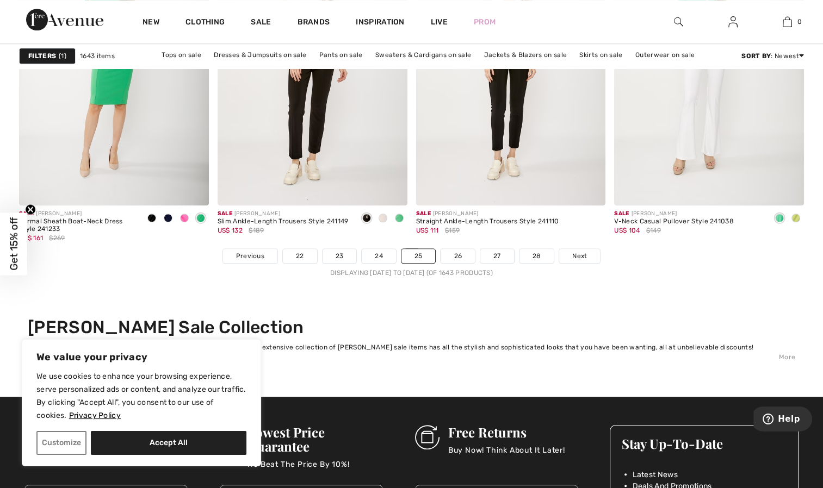
scroll to position [5088, 0]
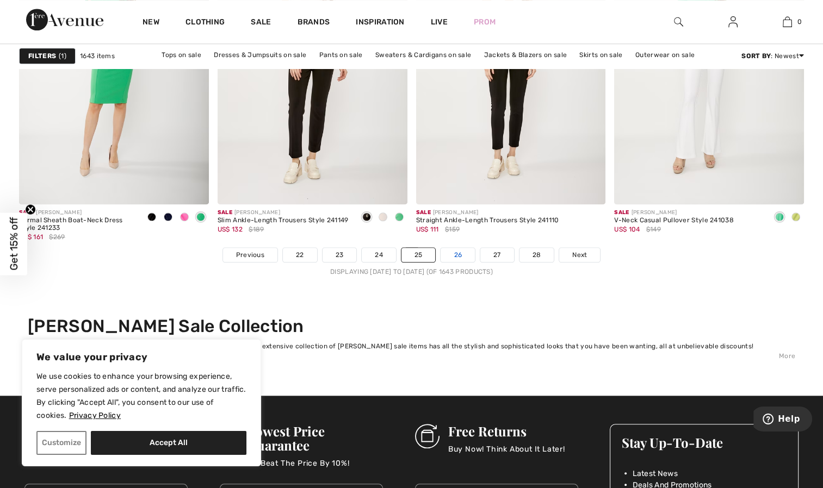
click at [457, 255] on link "26" at bounding box center [457, 255] width 34 height 14
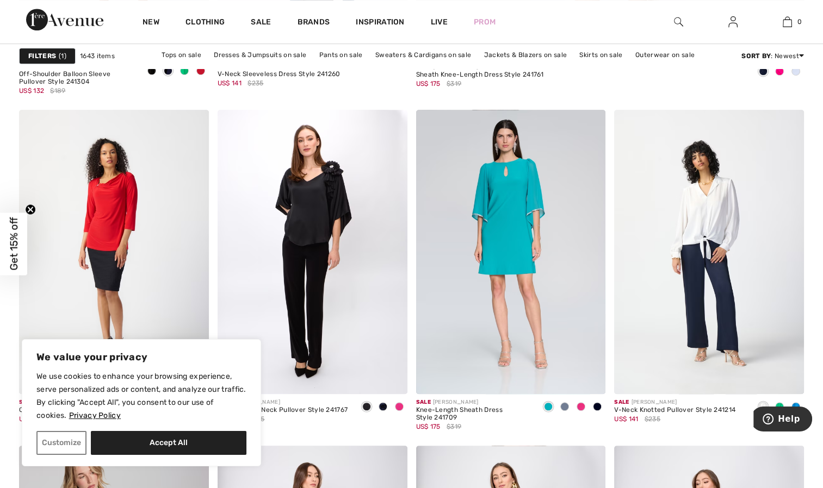
scroll to position [738, 0]
click at [708, 251] on img at bounding box center [709, 251] width 190 height 284
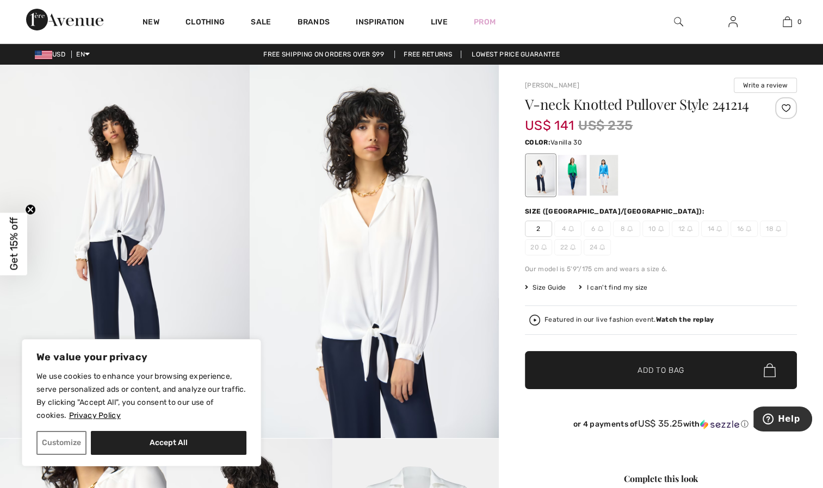
click at [603, 174] on div at bounding box center [603, 175] width 28 height 41
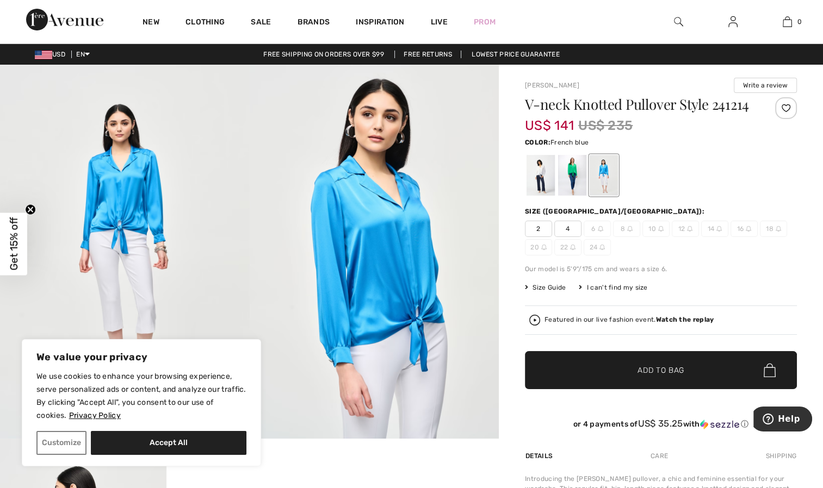
click at [578, 173] on div at bounding box center [572, 175] width 28 height 41
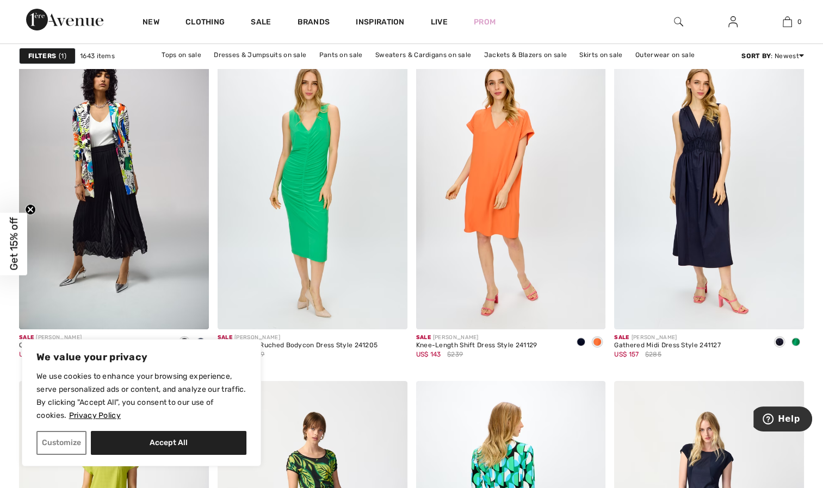
scroll to position [4292, 0]
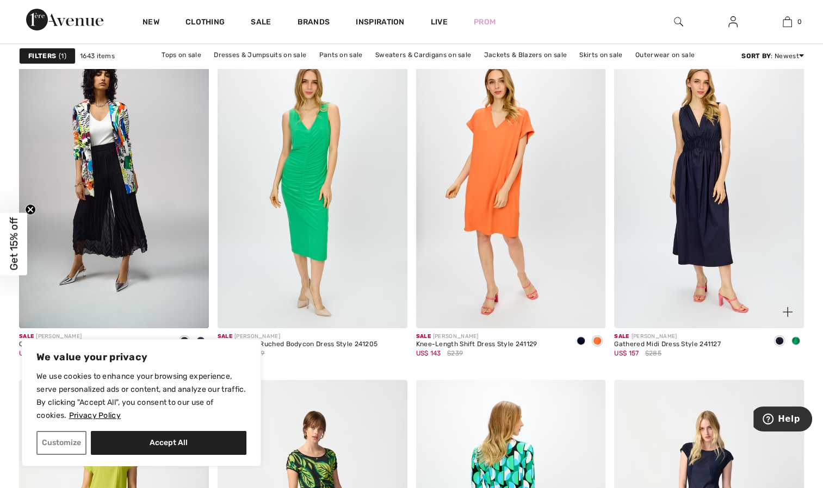
click at [798, 344] on div at bounding box center [795, 342] width 16 height 18
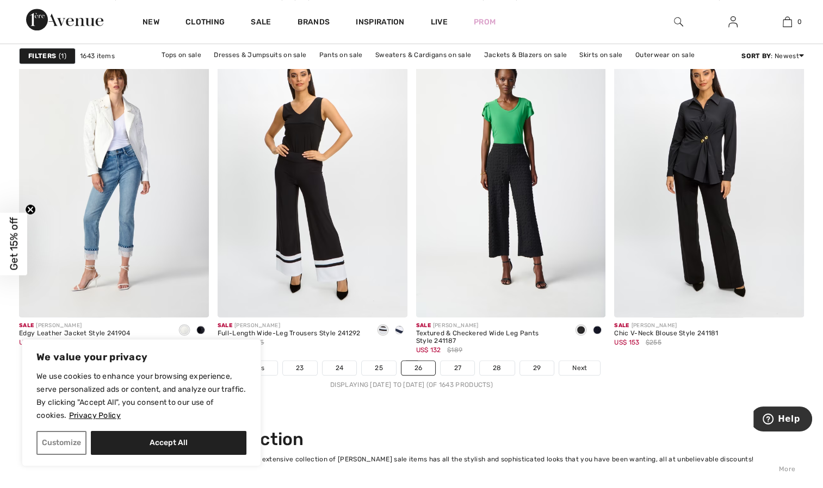
scroll to position [4977, 0]
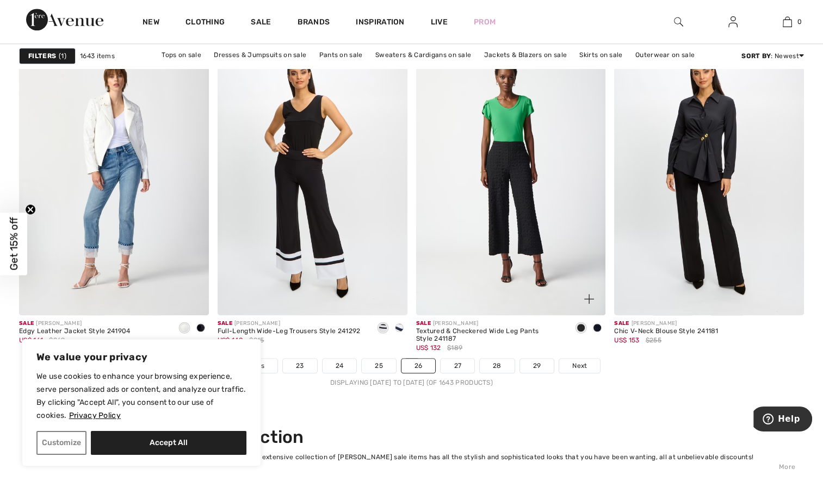
click at [451, 354] on div "Sale JOSEPH RIBKOFF Textured & Checkered Wide Leg Pants Style 241187 US$ 132 $1…" at bounding box center [511, 336] width 190 height 43
click at [455, 369] on link "27" at bounding box center [457, 366] width 34 height 14
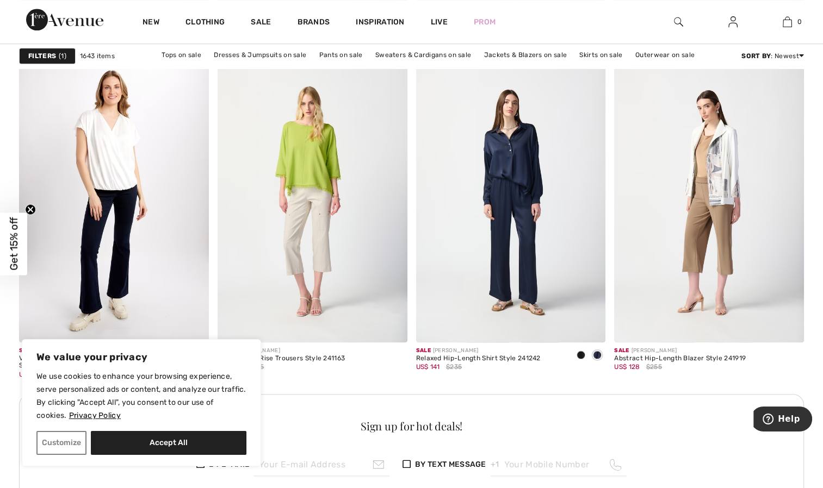
scroll to position [1125, 0]
click at [119, 213] on img at bounding box center [114, 200] width 190 height 284
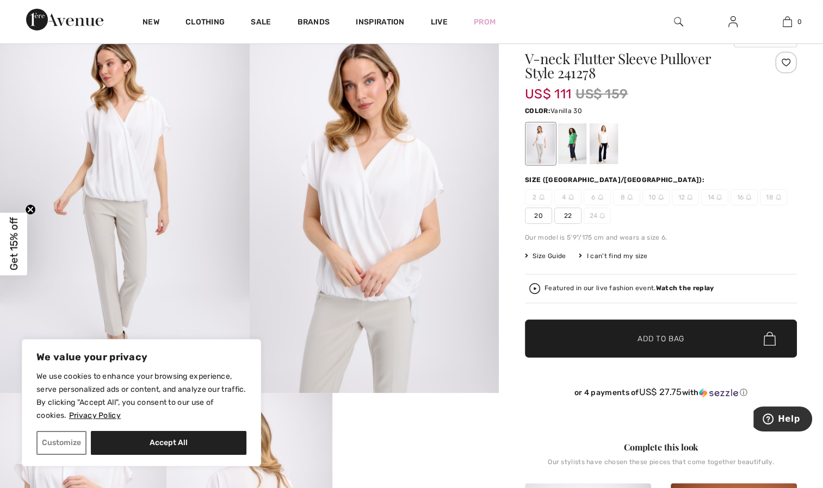
scroll to position [43, 0]
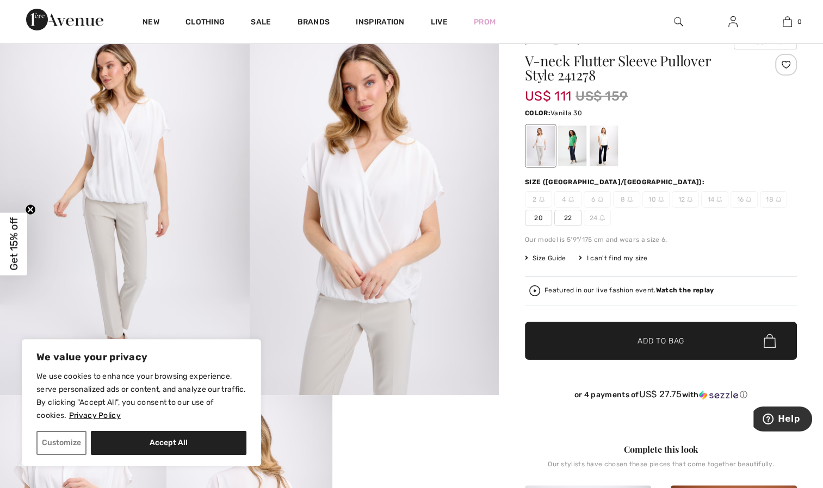
click at [576, 144] on div at bounding box center [572, 146] width 28 height 41
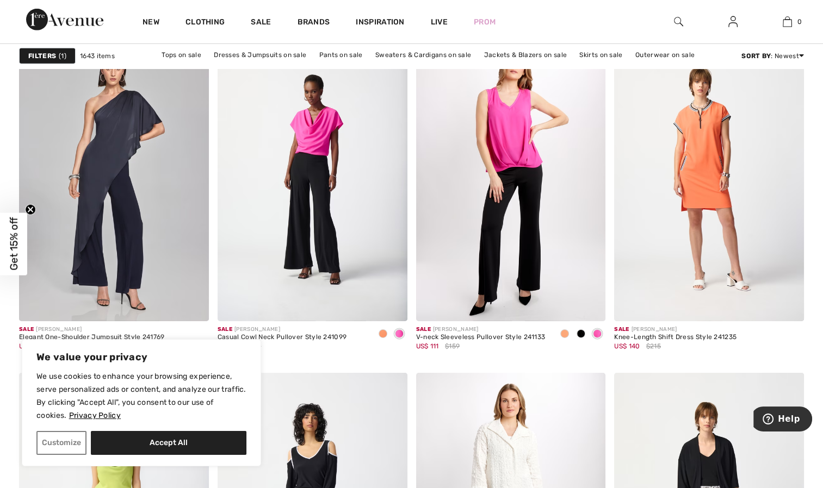
scroll to position [3496, 0]
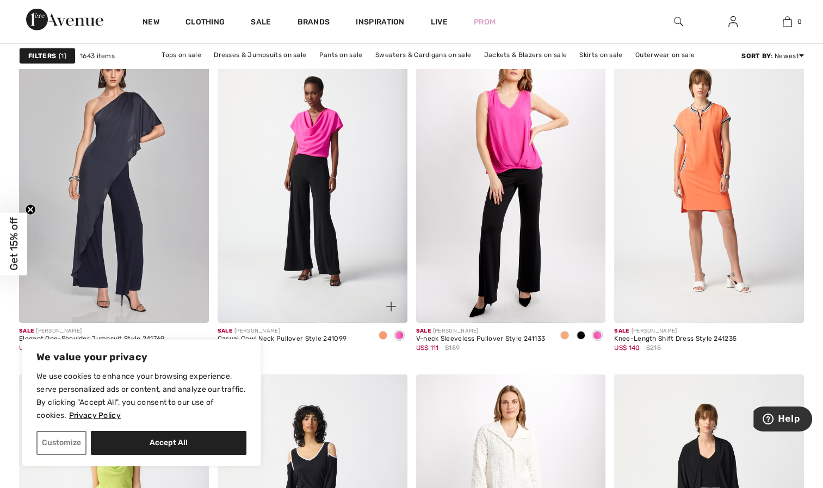
click at [299, 181] on img at bounding box center [312, 181] width 190 height 284
click at [533, 272] on img at bounding box center [511, 181] width 190 height 284
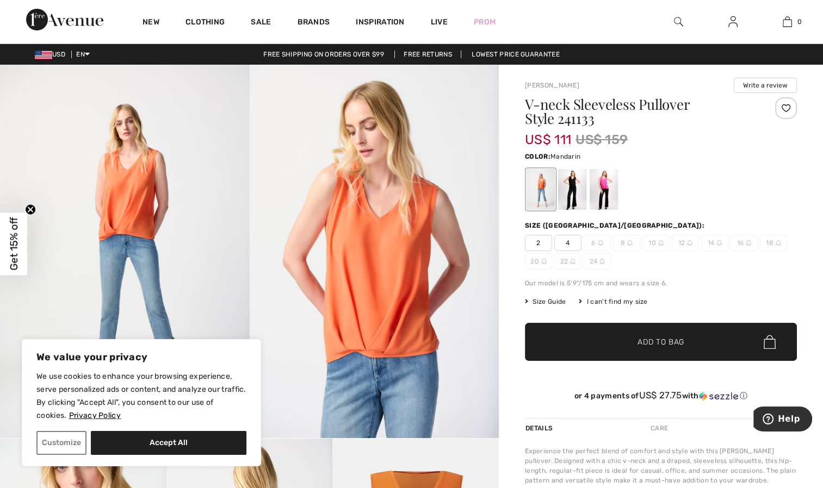
click at [605, 196] on div at bounding box center [603, 189] width 28 height 41
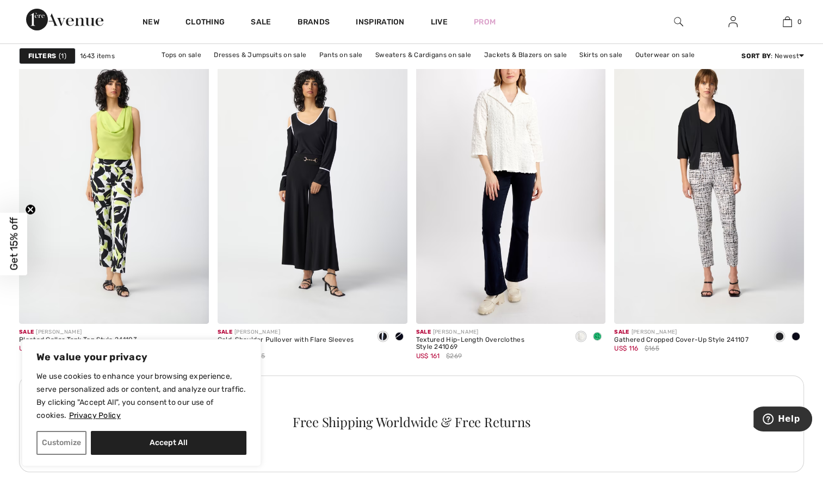
scroll to position [3830, 0]
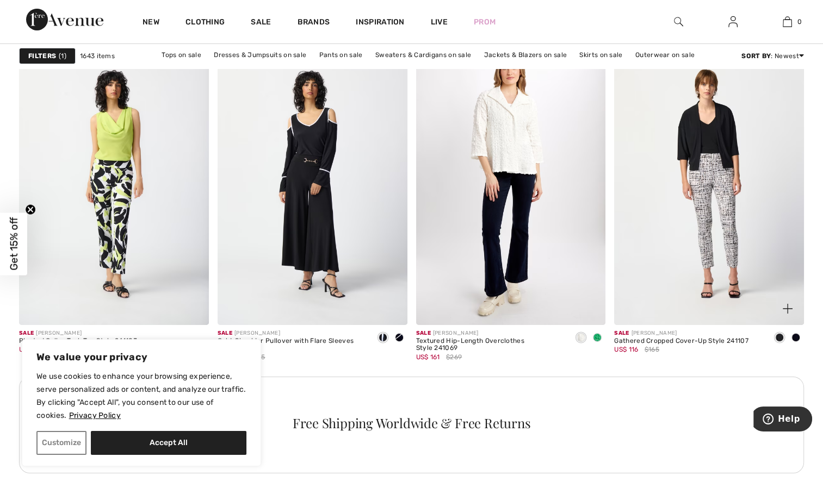
click at [711, 173] on img at bounding box center [709, 182] width 190 height 284
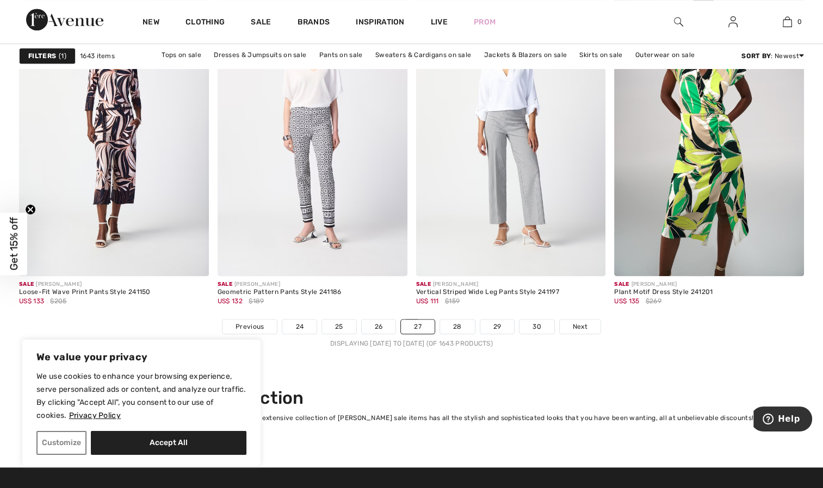
scroll to position [5016, 0]
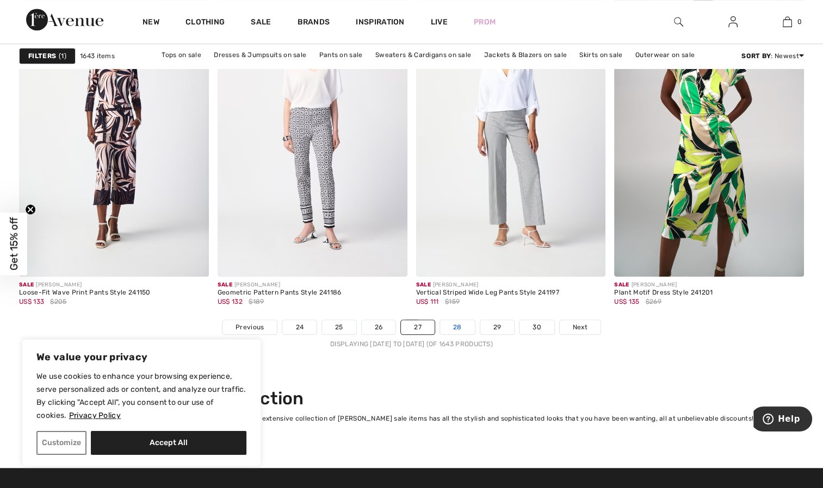
click at [452, 323] on link "28" at bounding box center [457, 327] width 35 height 14
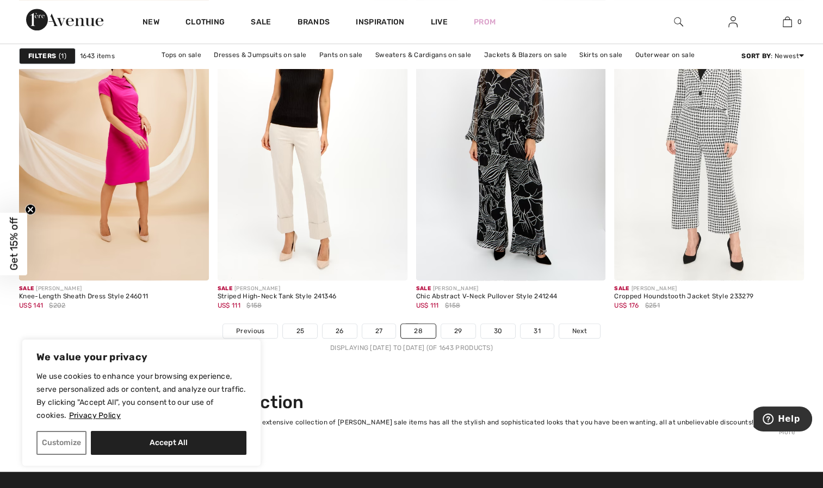
scroll to position [5019, 0]
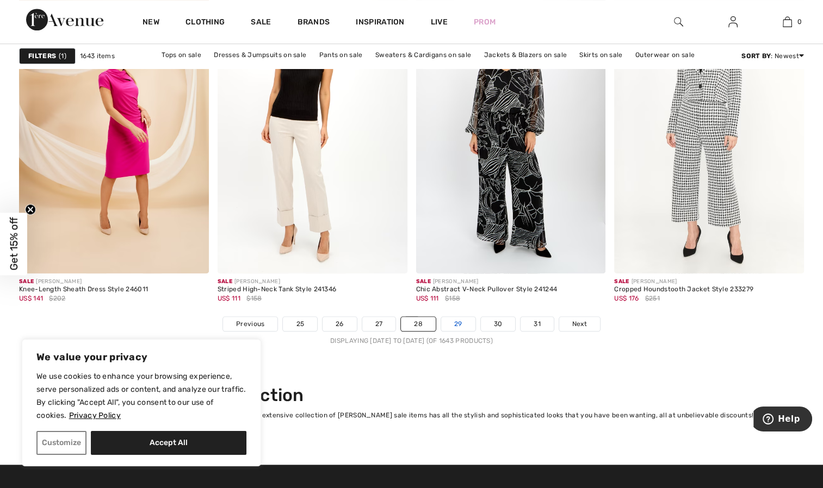
click at [459, 324] on link "29" at bounding box center [458, 324] width 34 height 14
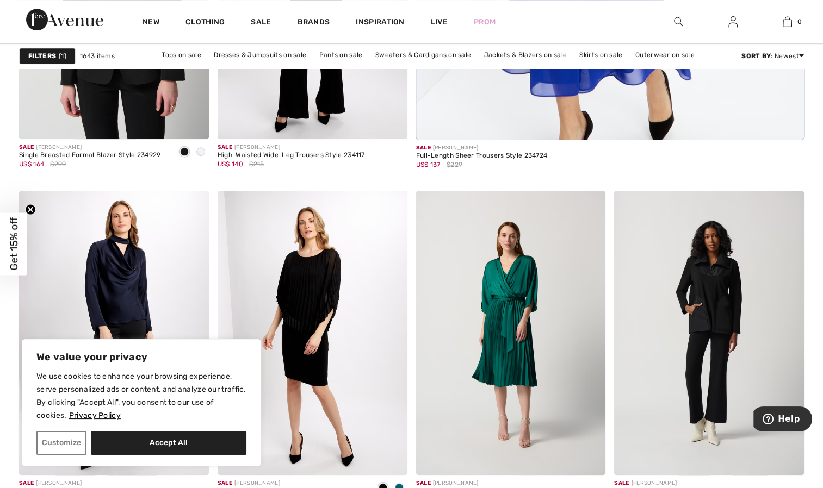
scroll to position [660, 0]
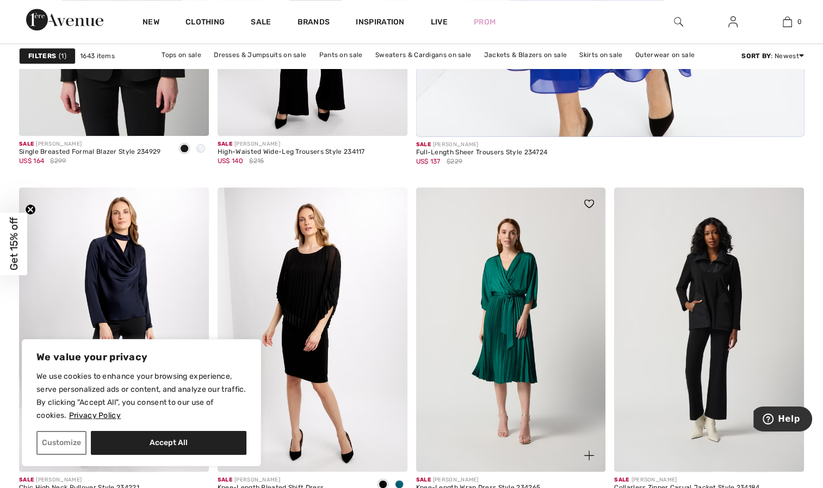
click at [603, 446] on div at bounding box center [582, 449] width 45 height 45
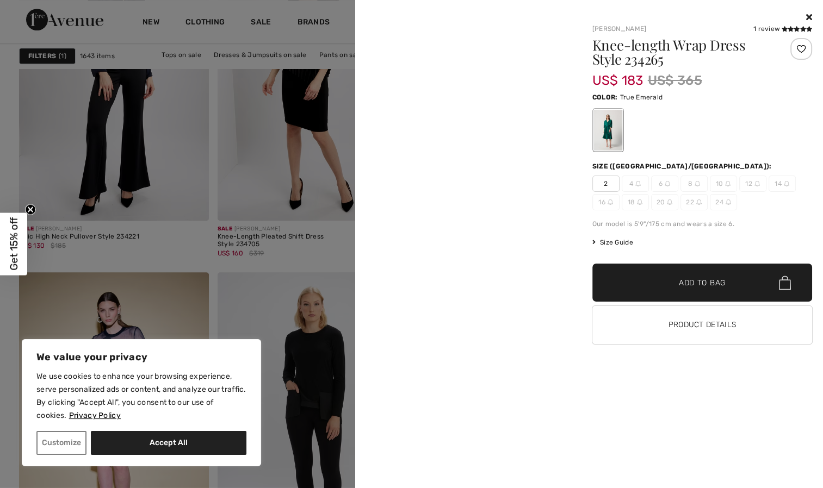
scroll to position [912, 0]
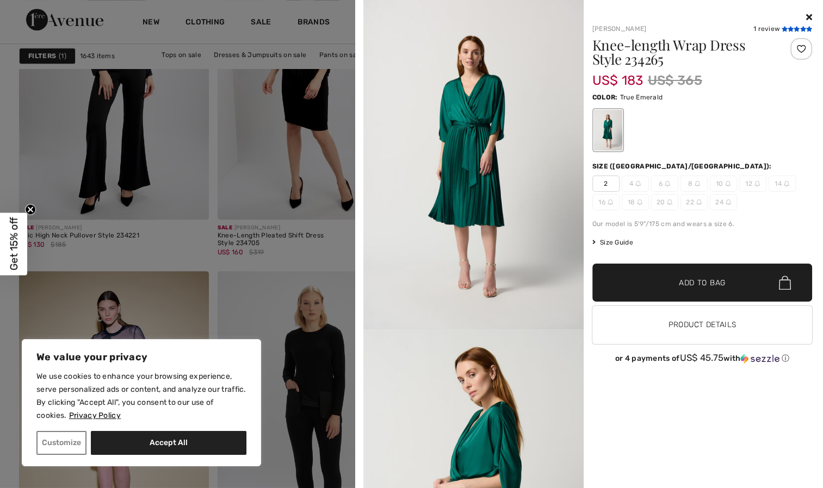
click at [808, 27] on icon at bounding box center [809, 28] width 6 height 5
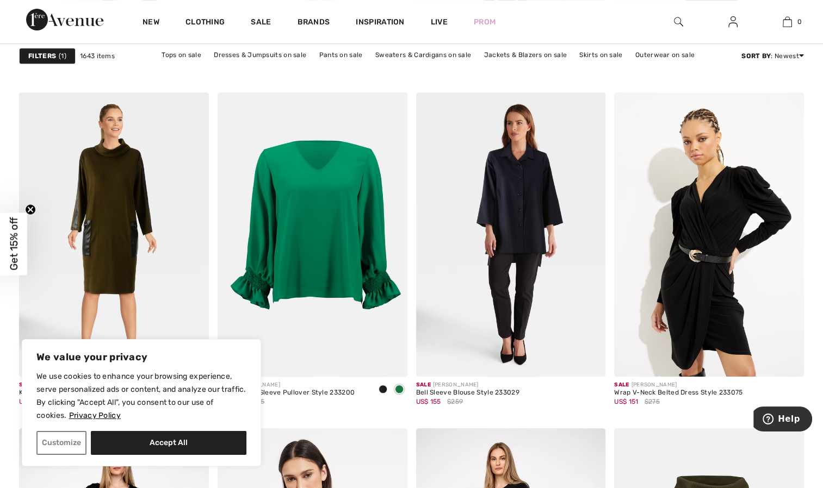
scroll to position [4579, 0]
click at [304, 241] on img at bounding box center [312, 235] width 190 height 284
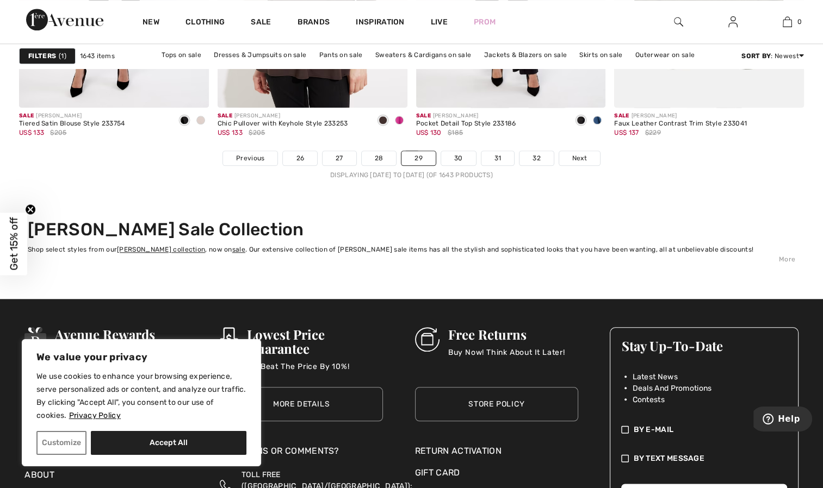
scroll to position [5162, 0]
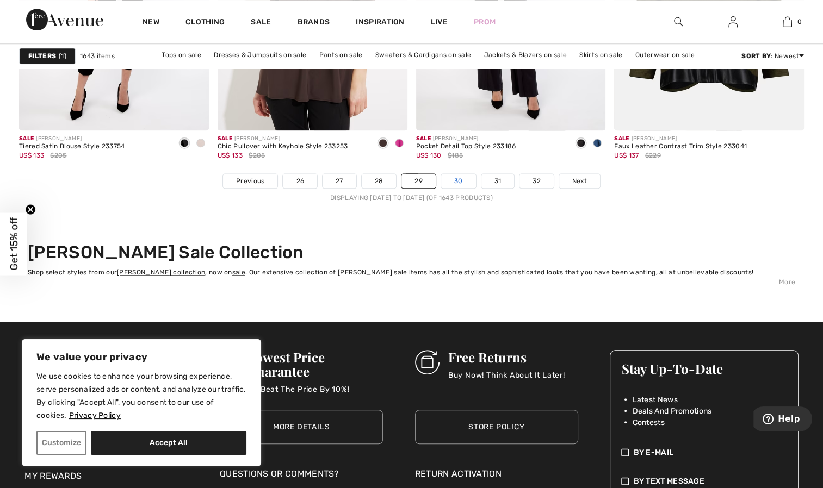
click at [458, 177] on link "30" at bounding box center [458, 181] width 35 height 14
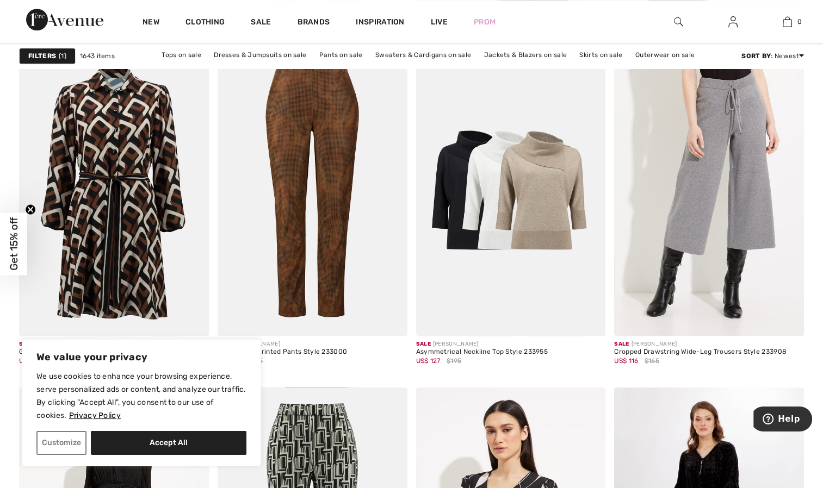
scroll to position [798, 0]
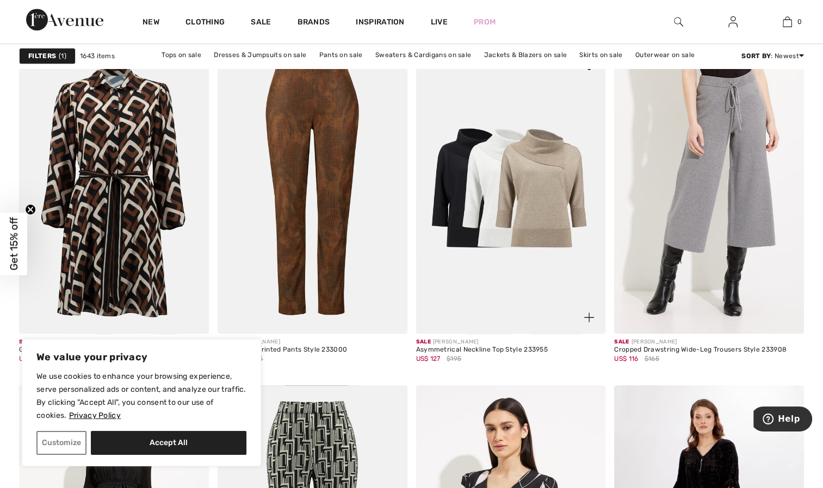
click at [500, 204] on img at bounding box center [511, 191] width 190 height 284
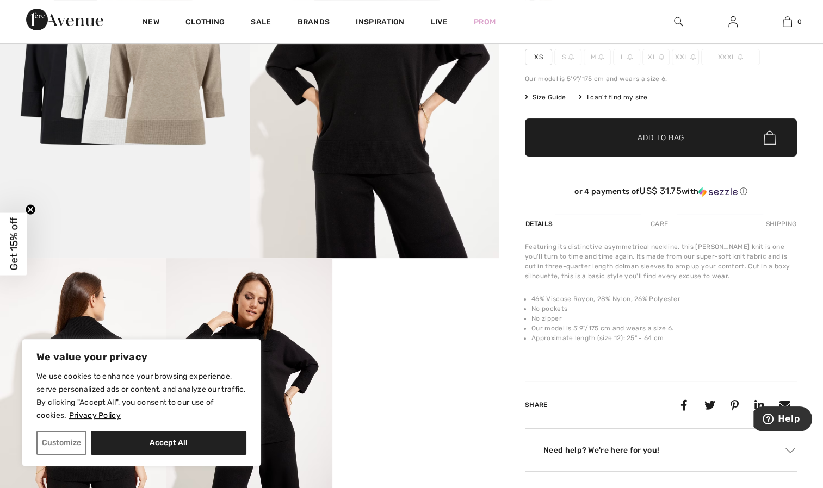
scroll to position [185, 0]
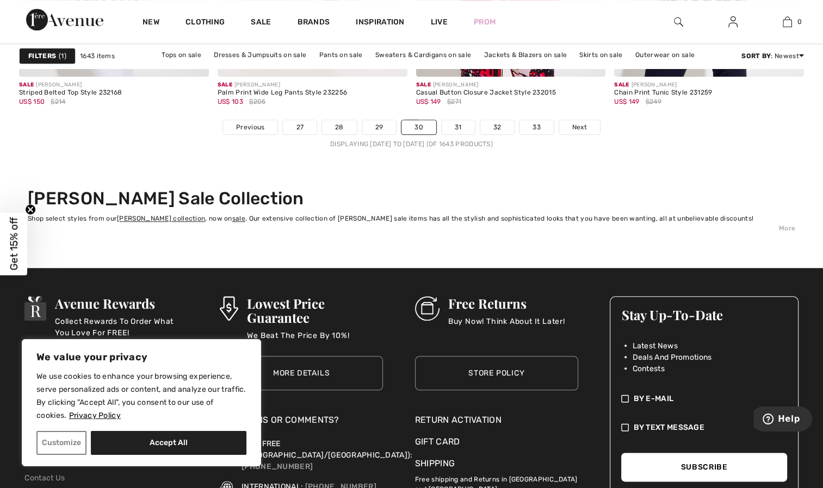
scroll to position [5216, 0]
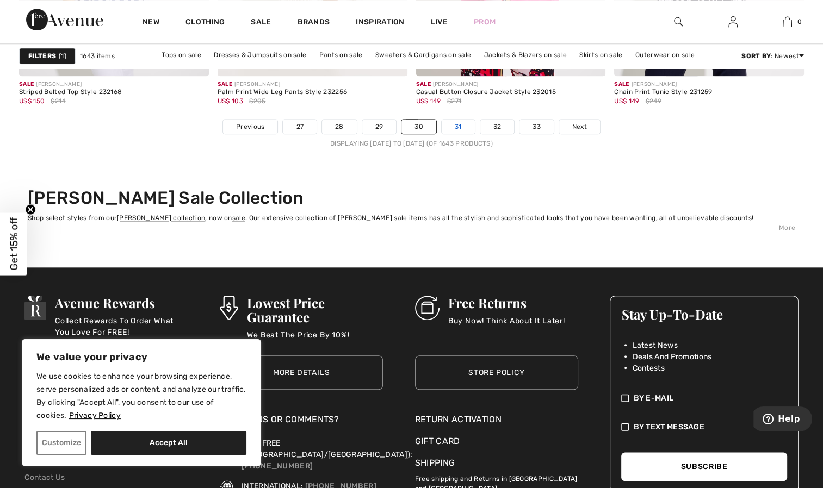
click at [456, 126] on link "31" at bounding box center [457, 127] width 33 height 14
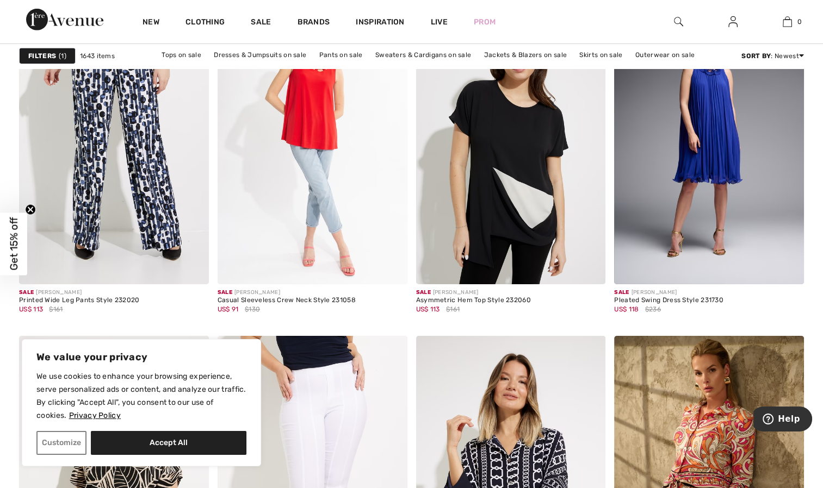
scroll to position [3536, 0]
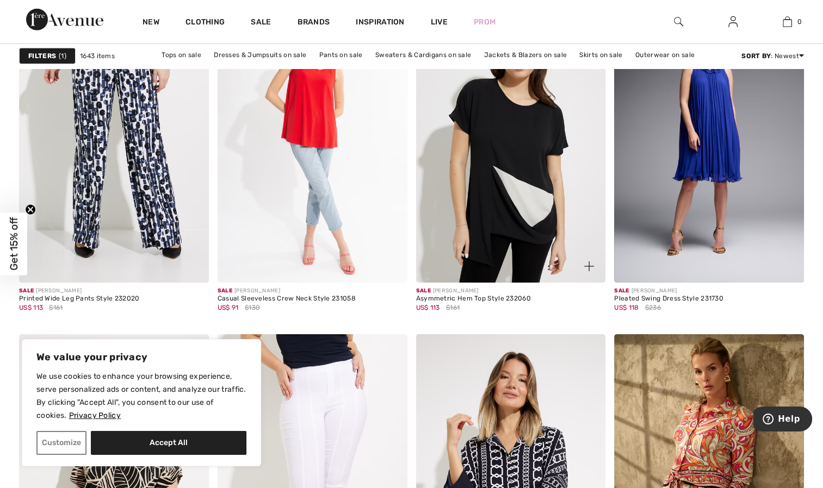
click at [501, 233] on img at bounding box center [511, 140] width 190 height 284
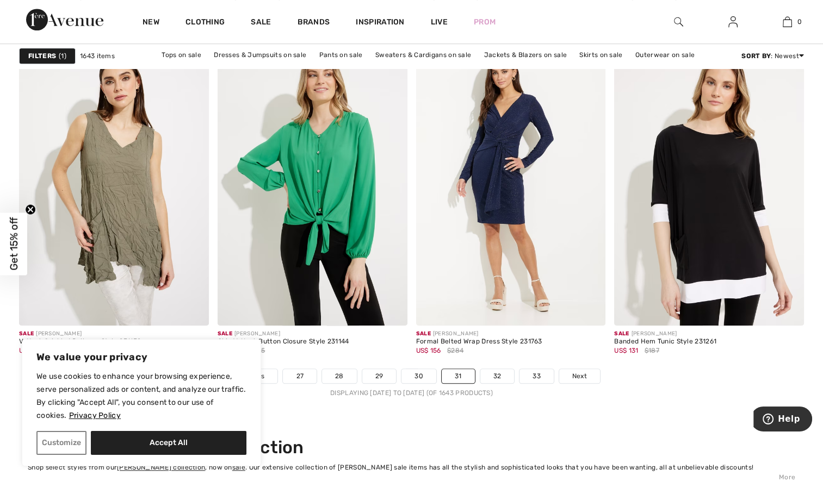
scroll to position [4965, 0]
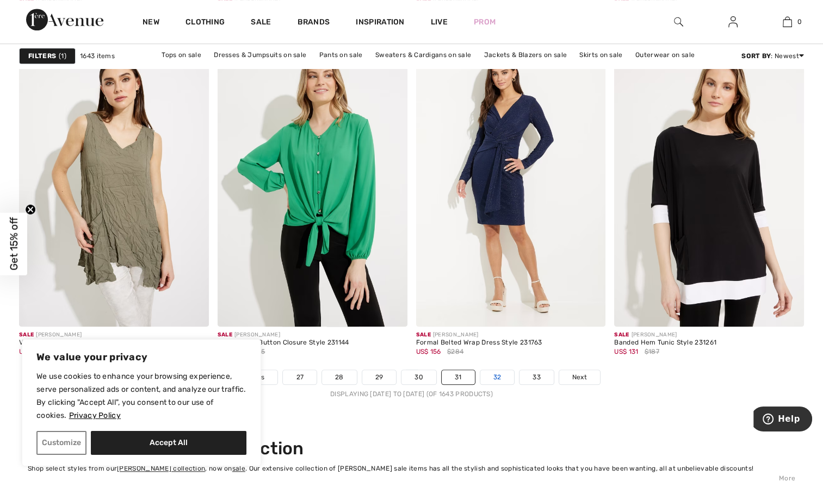
click at [489, 371] on link "32" at bounding box center [497, 377] width 34 height 14
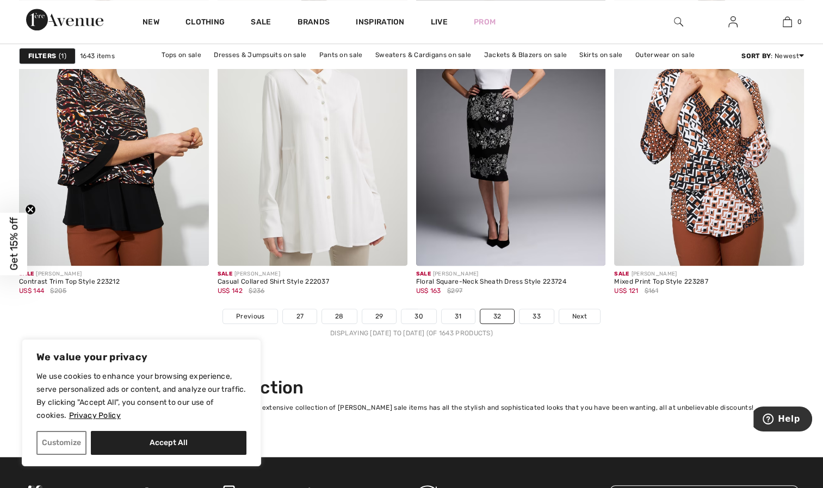
scroll to position [5058, 0]
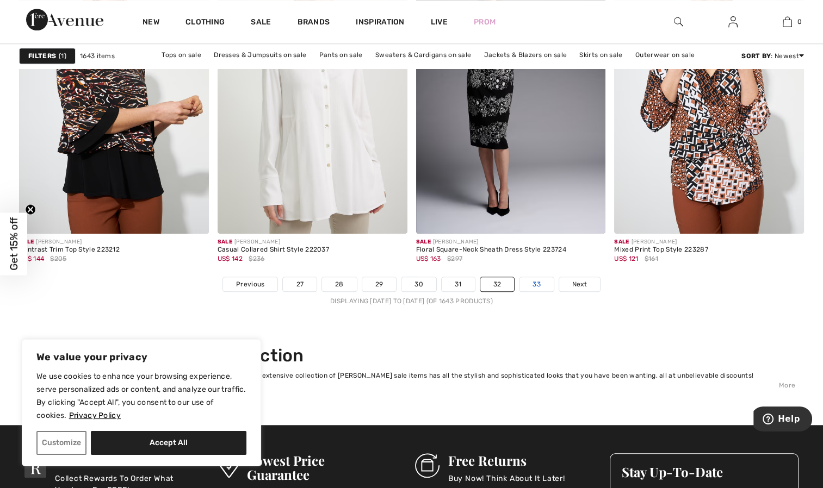
click at [537, 287] on link "33" at bounding box center [536, 284] width 34 height 14
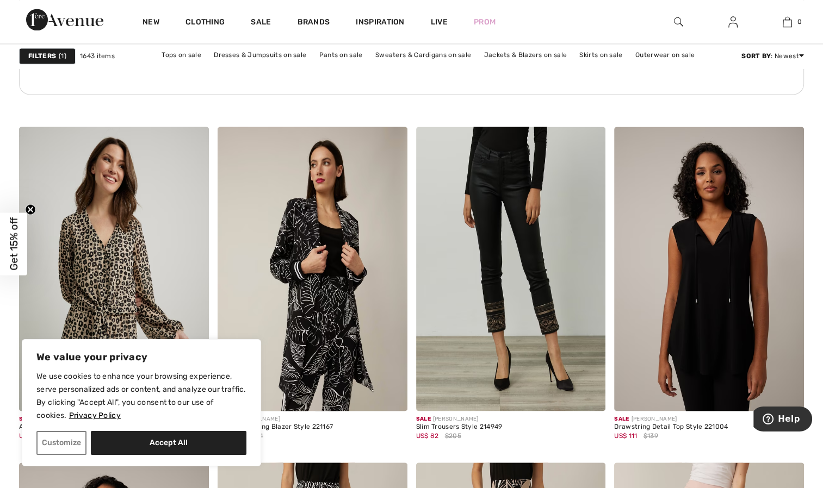
scroll to position [1539, 0]
